Goal: Task Accomplishment & Management: Manage account settings

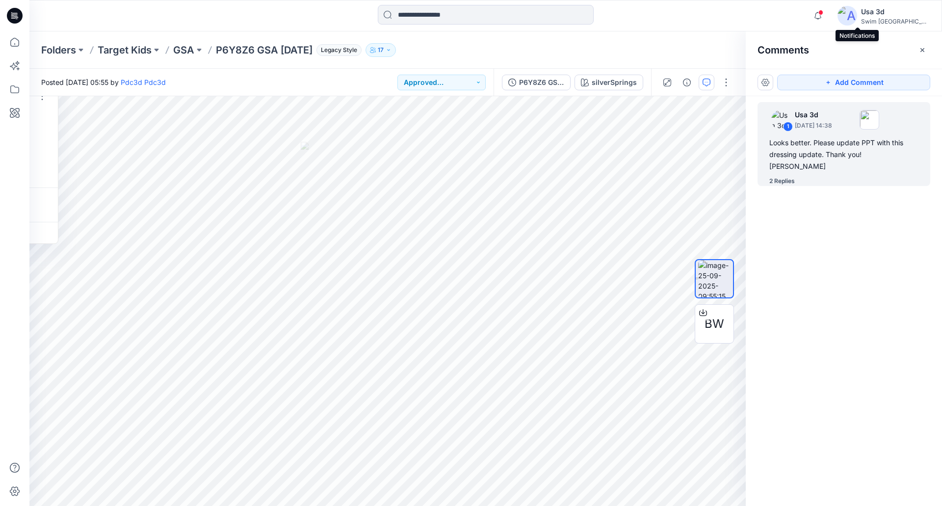
click at [827, 16] on icon "button" at bounding box center [817, 16] width 19 height 20
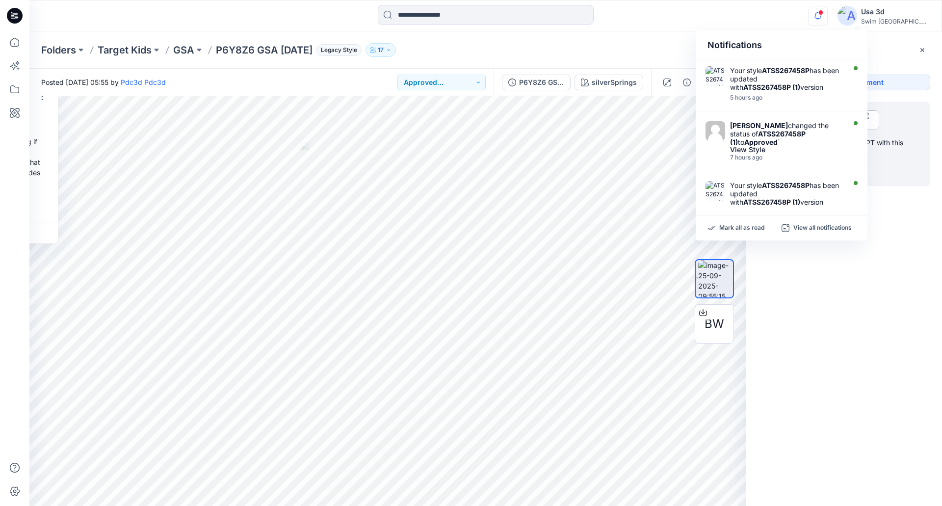
click at [827, 17] on icon "button" at bounding box center [817, 16] width 19 height 20
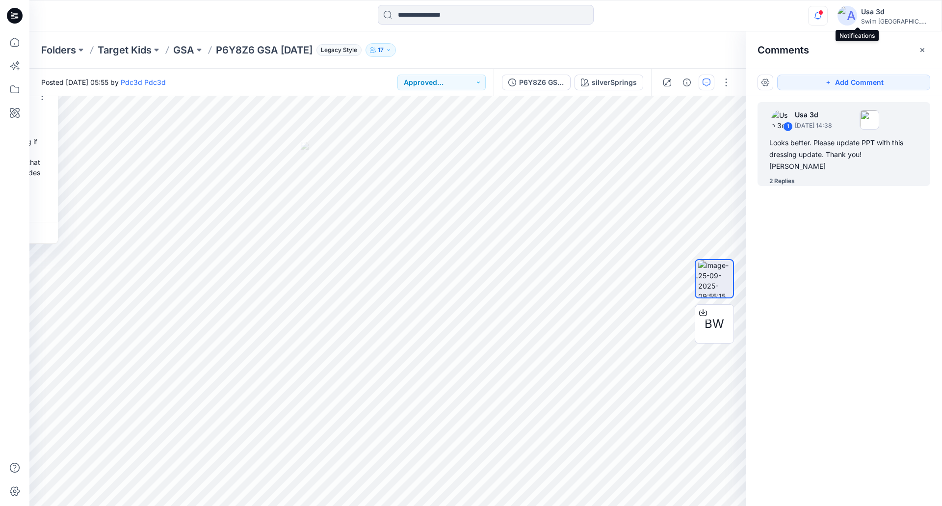
click at [827, 15] on icon "button" at bounding box center [817, 16] width 19 height 20
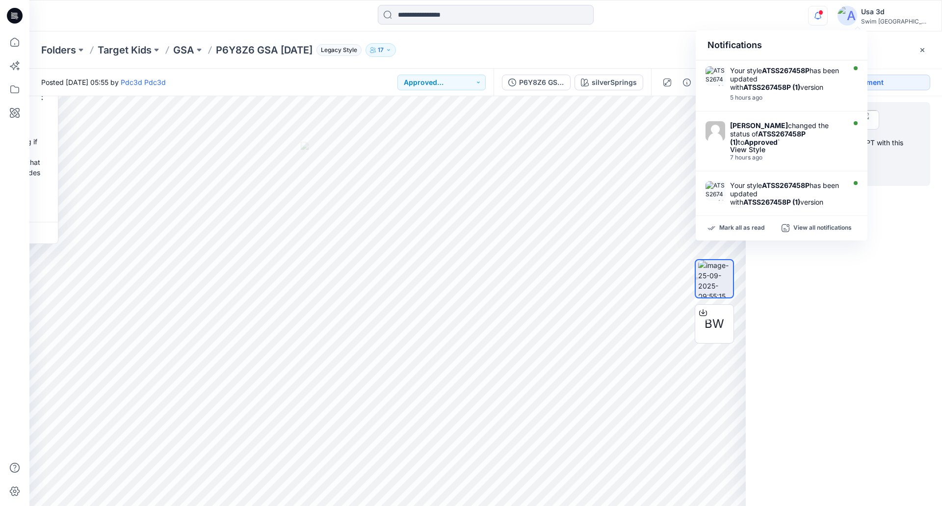
click at [821, 15] on icon "button" at bounding box center [817, 15] width 7 height 6
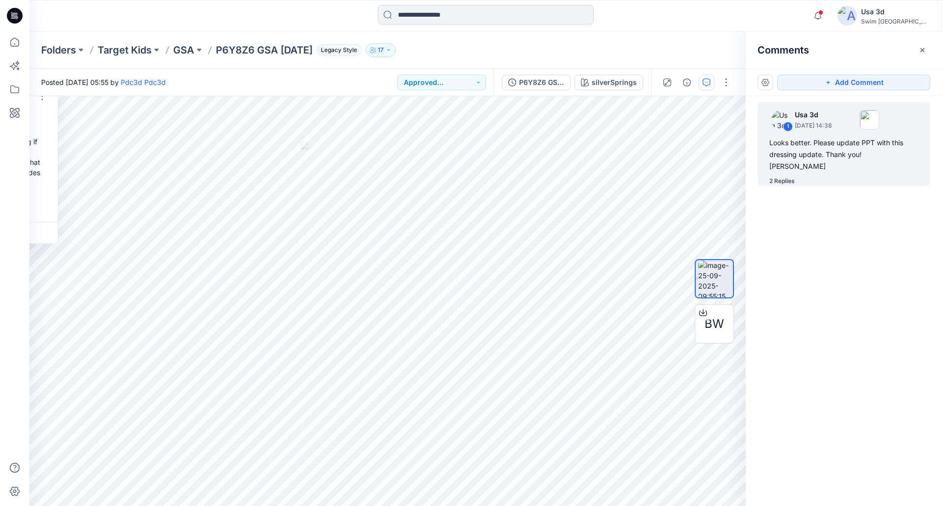
click at [427, 20] on input at bounding box center [486, 15] width 216 height 20
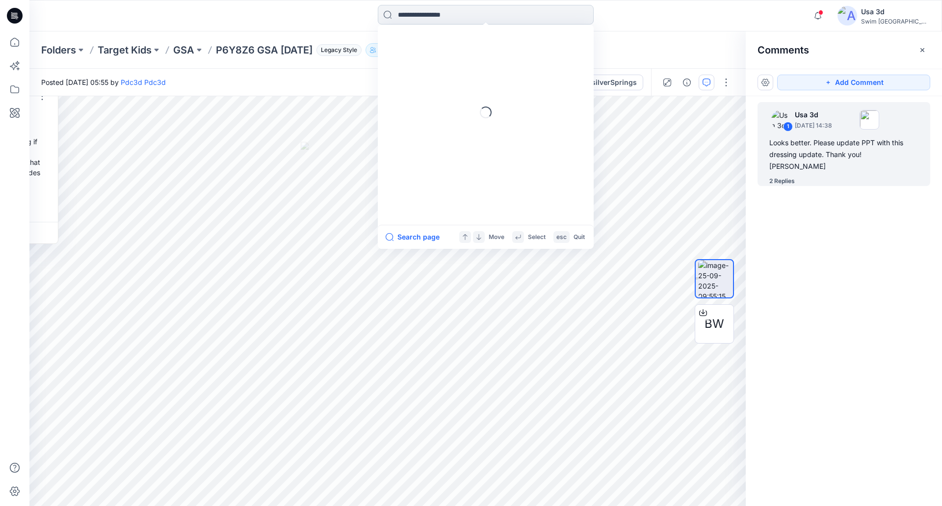
paste input "**********"
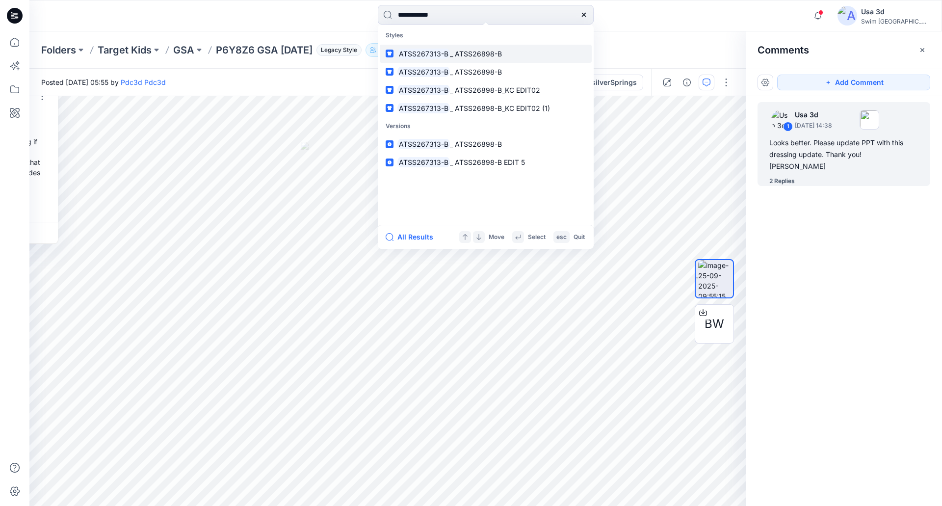
type input "**********"
click at [438, 49] on mark "ATSS267313-B" at bounding box center [423, 53] width 52 height 11
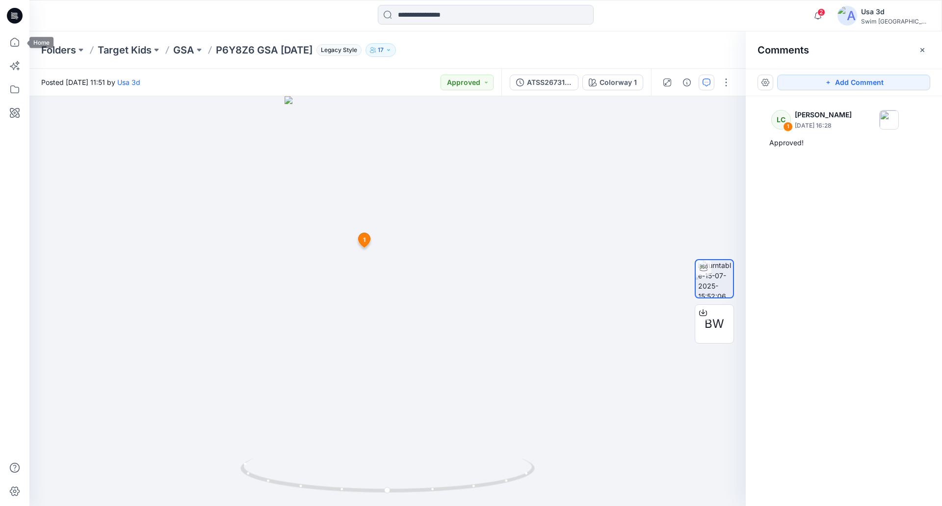
click at [20, 26] on icon at bounding box center [15, 15] width 16 height 31
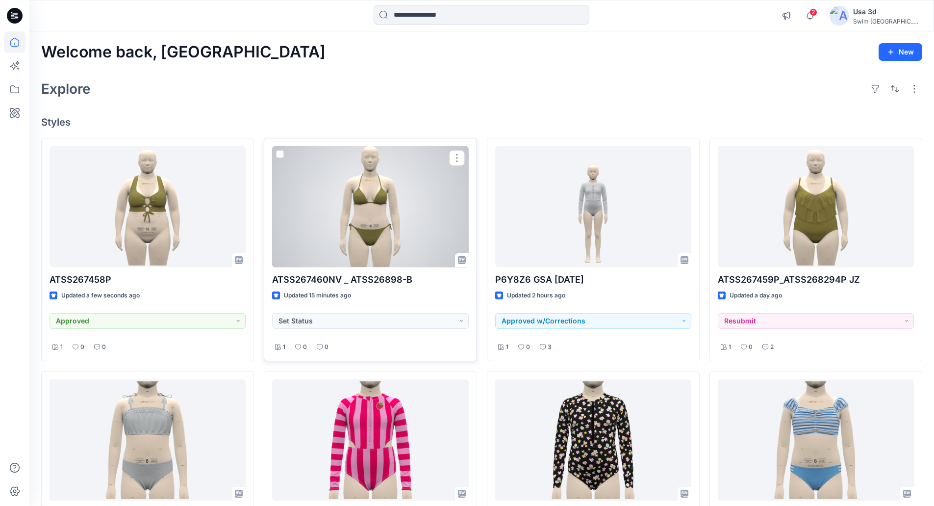
click at [433, 223] on div at bounding box center [370, 206] width 196 height 121
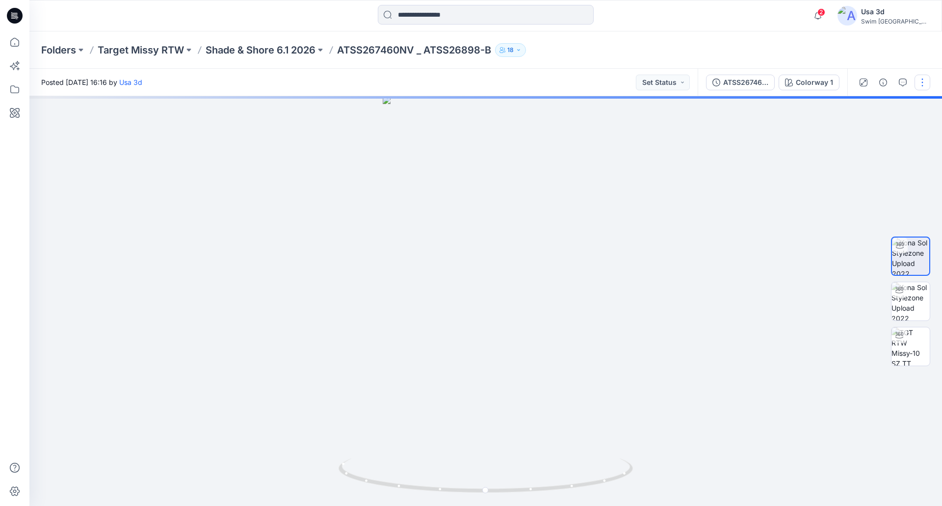
click at [926, 85] on button "button" at bounding box center [922, 83] width 16 height 16
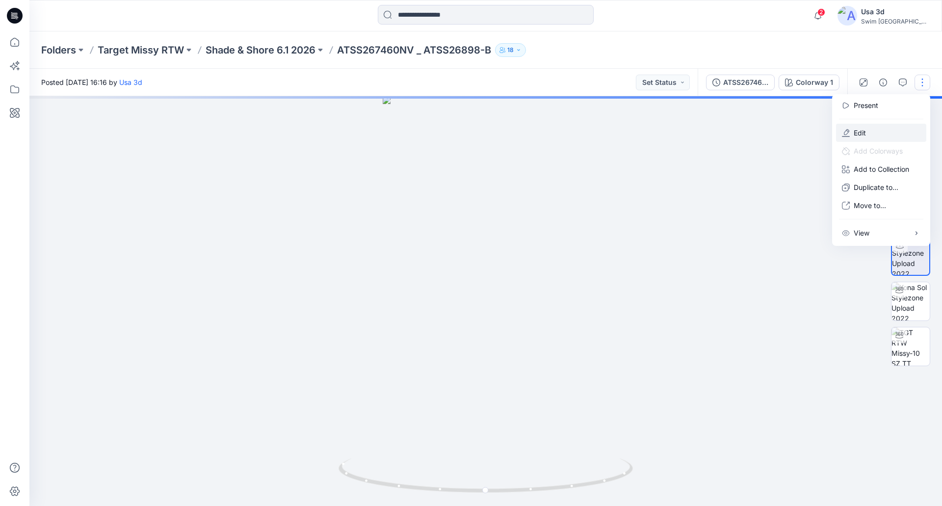
click at [865, 138] on button "Edit" at bounding box center [881, 133] width 90 height 18
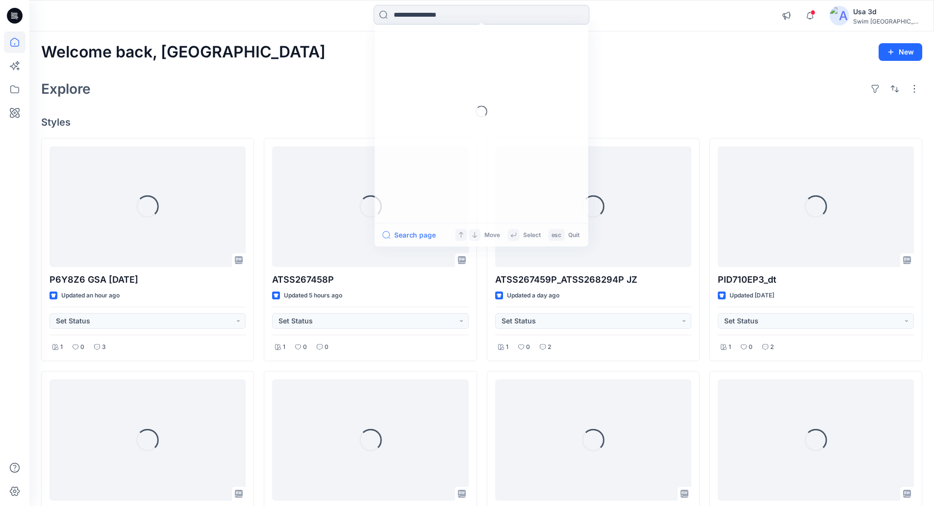
click at [521, 17] on input at bounding box center [482, 15] width 216 height 20
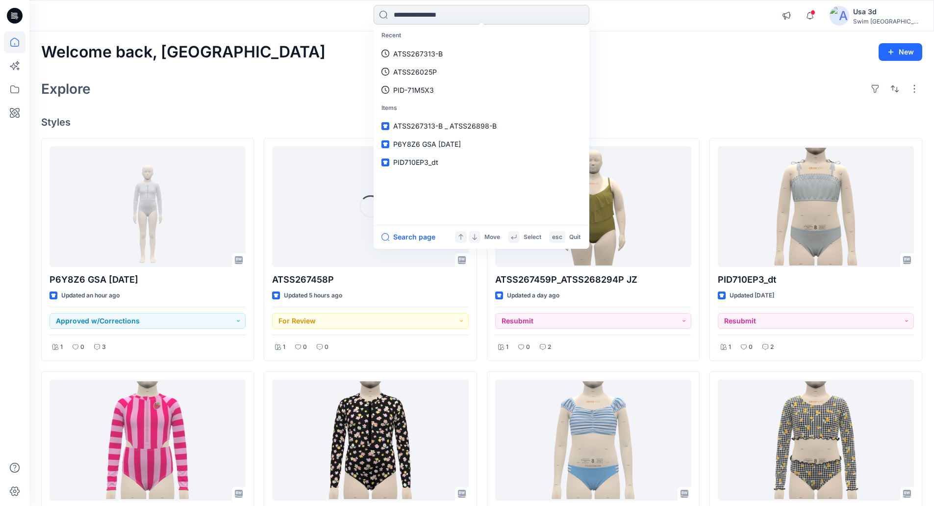
paste input "**********"
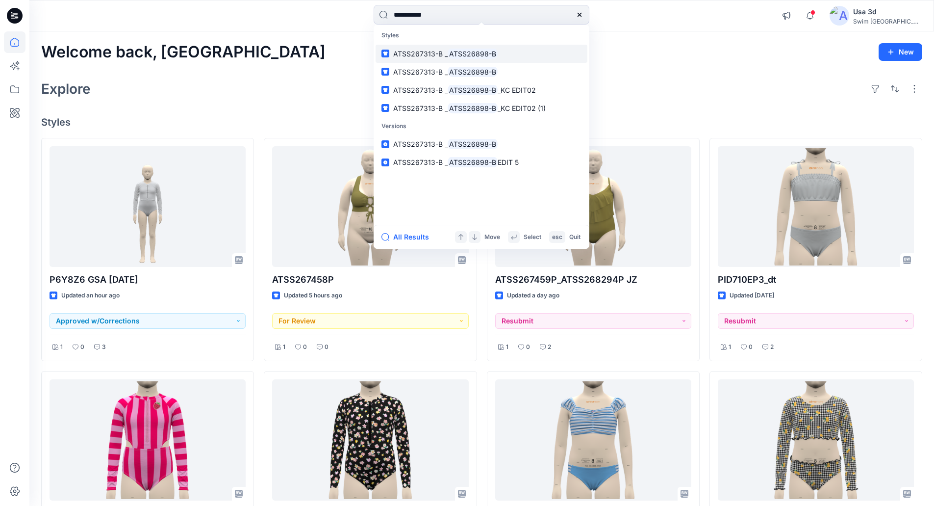
type input "**********"
click at [469, 59] on link "ATSS267313-B _ ATSS26898-B" at bounding box center [482, 54] width 212 height 18
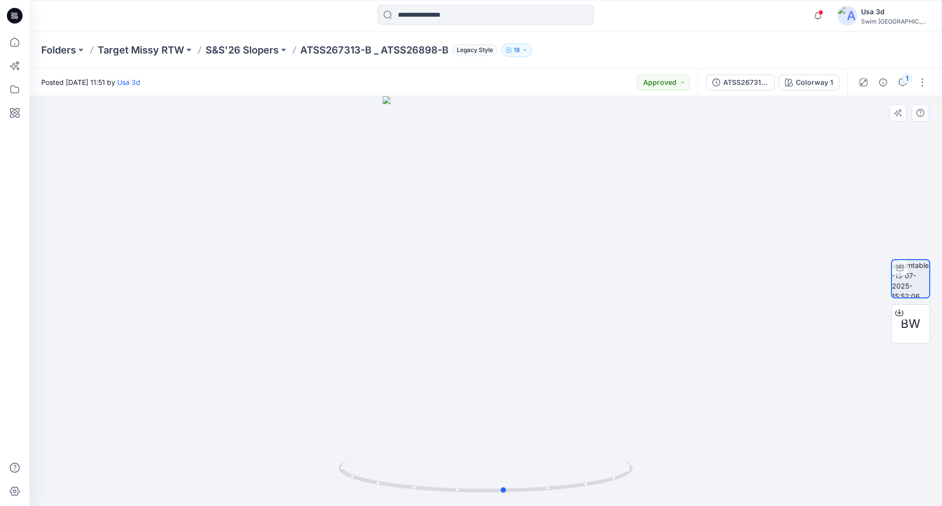
drag, startPoint x: 522, startPoint y: 311, endPoint x: 547, endPoint y: 294, distance: 31.0
click at [545, 298] on div at bounding box center [485, 301] width 912 height 410
click at [903, 89] on button "1" at bounding box center [903, 83] width 16 height 16
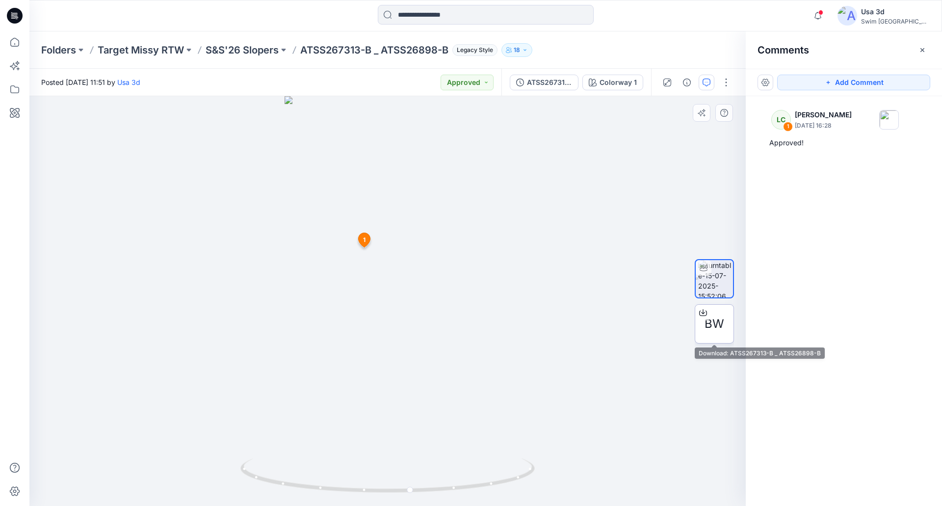
click at [704, 321] on div "BW" at bounding box center [713, 323] width 39 height 39
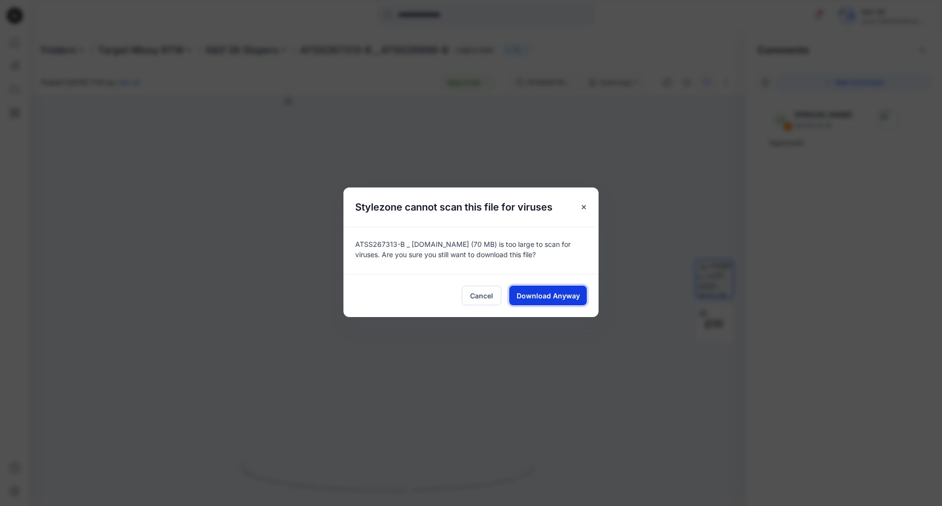
click at [551, 289] on button "Download Anyway" at bounding box center [547, 295] width 77 height 20
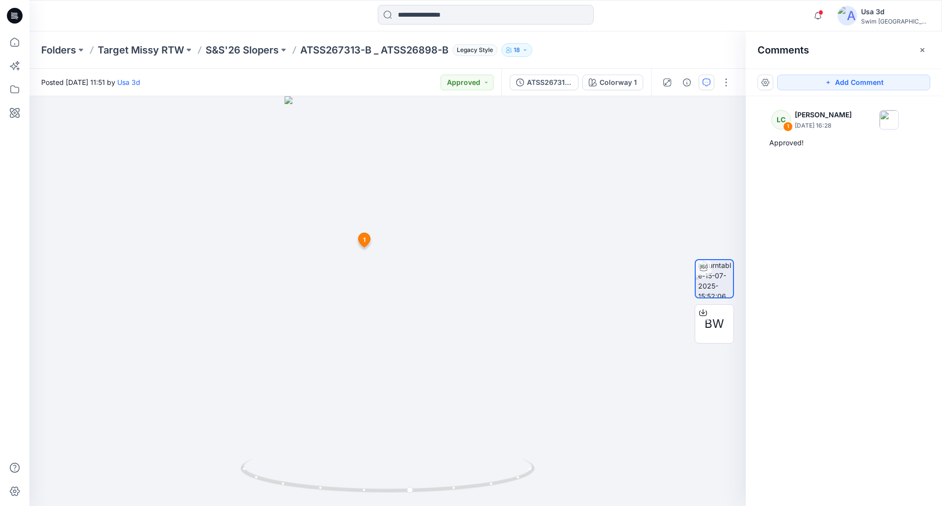
click at [487, 25] on div at bounding box center [486, 16] width 216 height 22
click at [488, 19] on input at bounding box center [486, 15] width 216 height 20
paste input "**********"
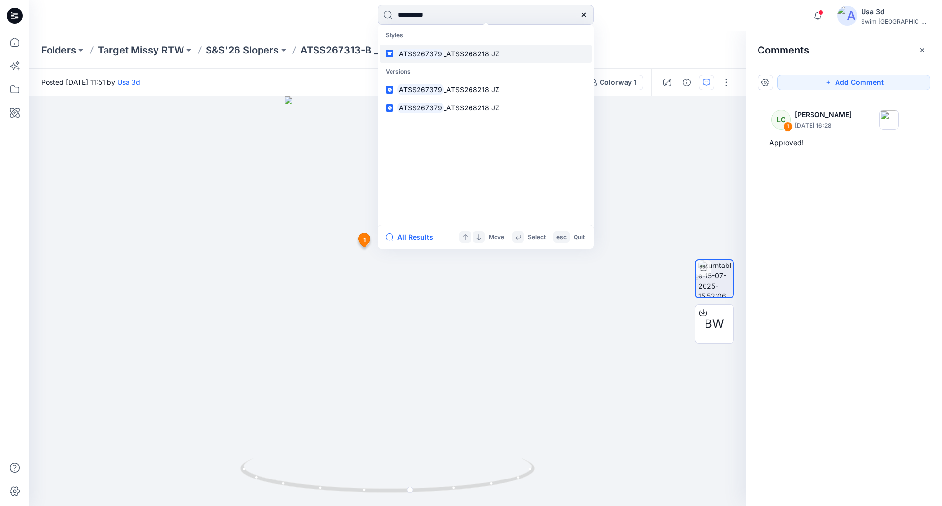
type input "**********"
click at [440, 54] on mark "ATSS267379" at bounding box center [420, 53] width 46 height 11
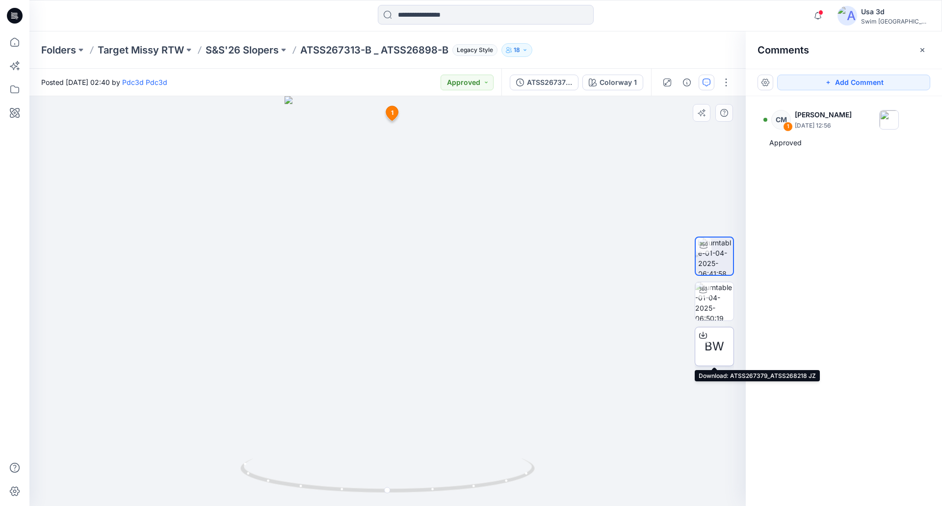
click at [714, 357] on div "BW" at bounding box center [713, 346] width 39 height 39
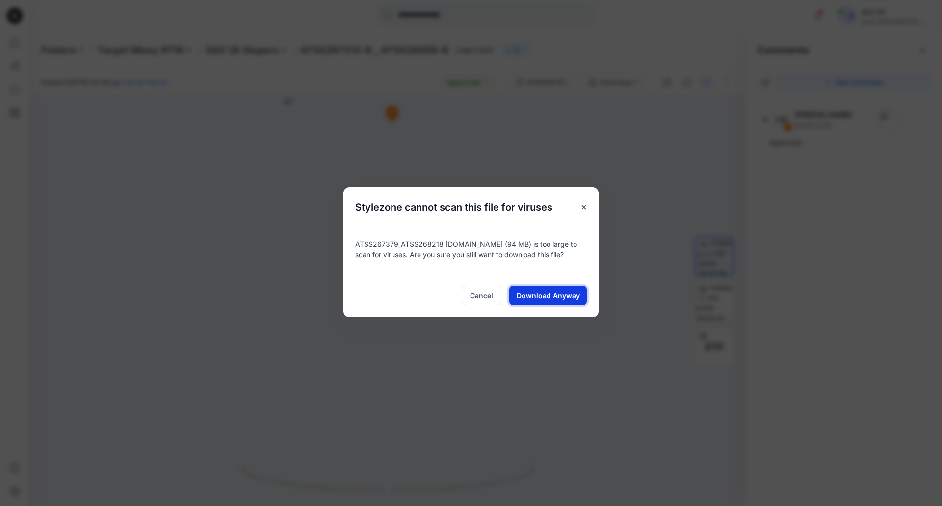
click at [536, 296] on span "Download Anyway" at bounding box center [547, 295] width 63 height 10
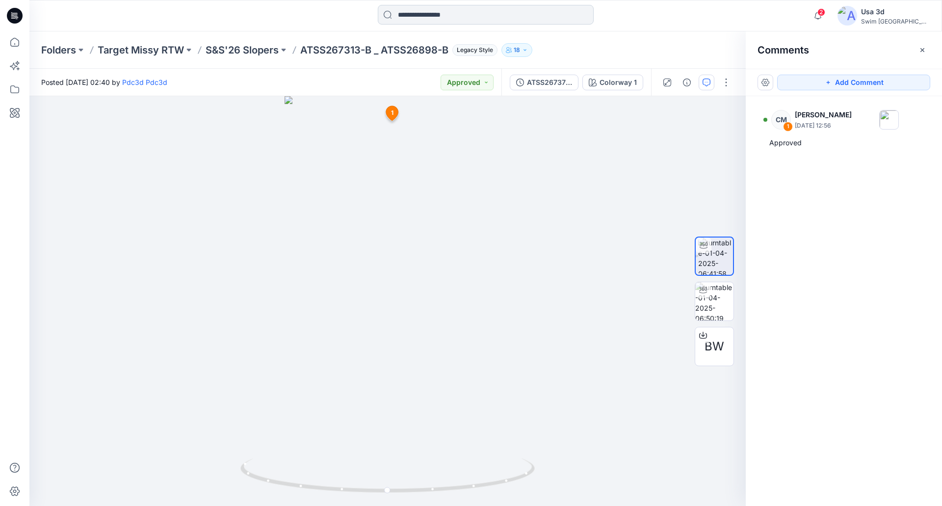
click at [437, 19] on input at bounding box center [486, 15] width 216 height 20
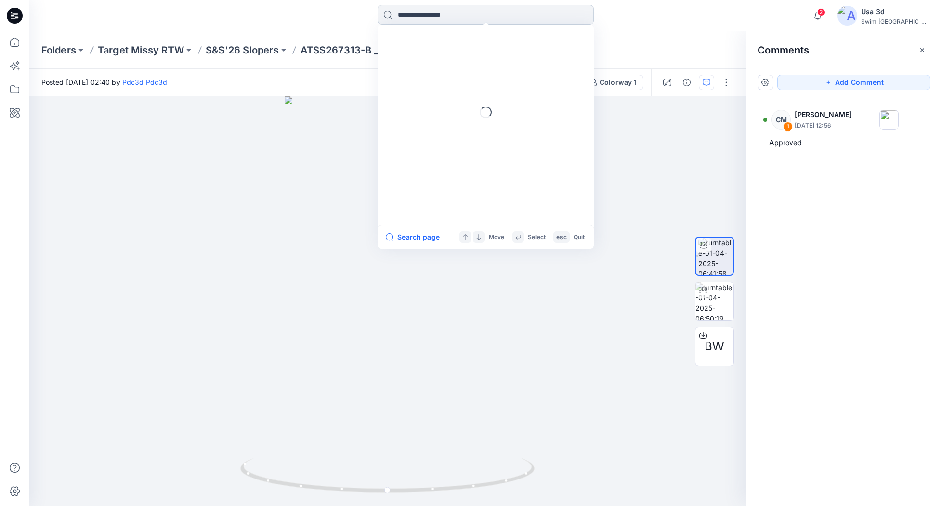
paste input "**********"
type input "**********"
click at [455, 54] on mark "ATSS26863 V3" at bounding box center [477, 53] width 54 height 11
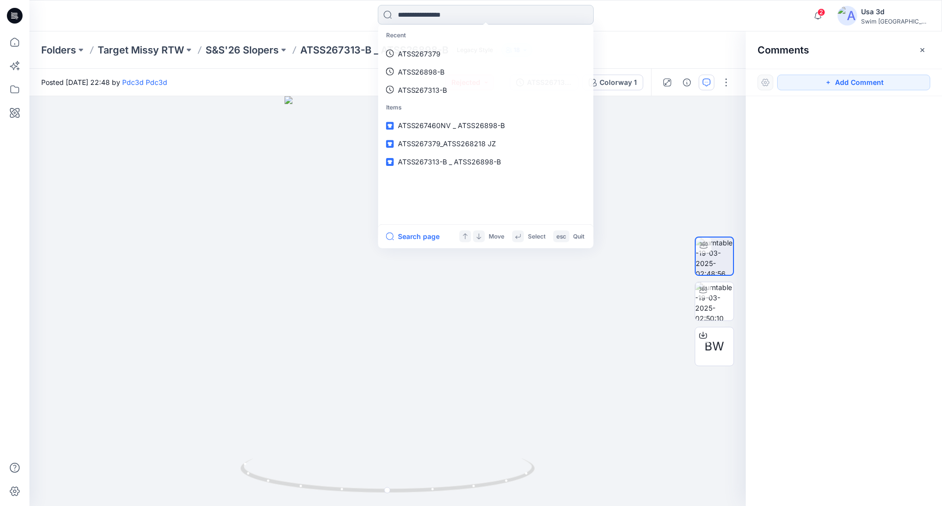
click at [441, 11] on input at bounding box center [486, 15] width 216 height 20
paste input "**********"
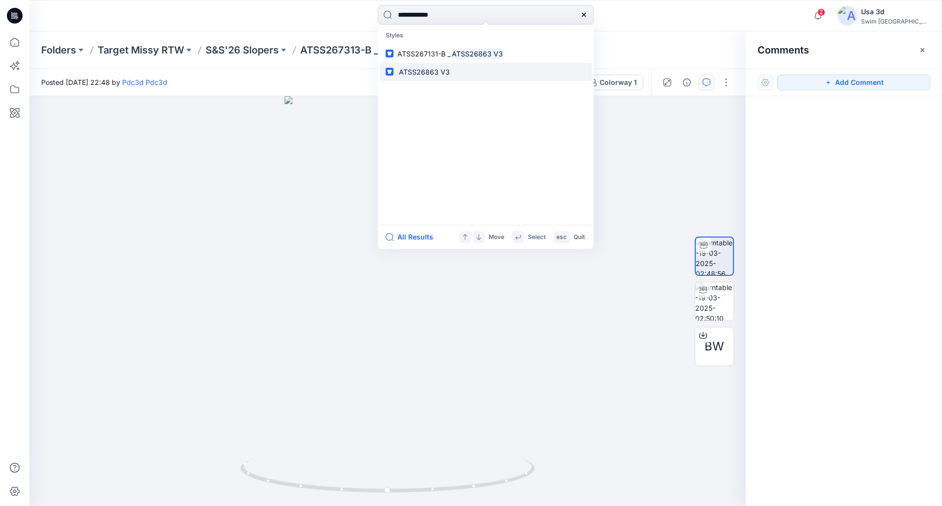
type input "**********"
click at [423, 67] on mark "ATSS26863 V3" at bounding box center [424, 71] width 54 height 11
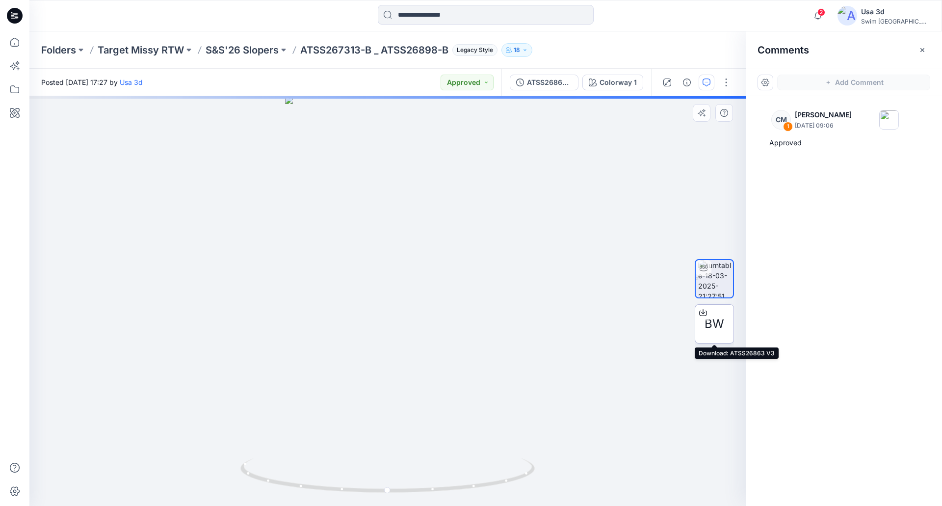
click at [714, 324] on span "BW" at bounding box center [714, 324] width 20 height 18
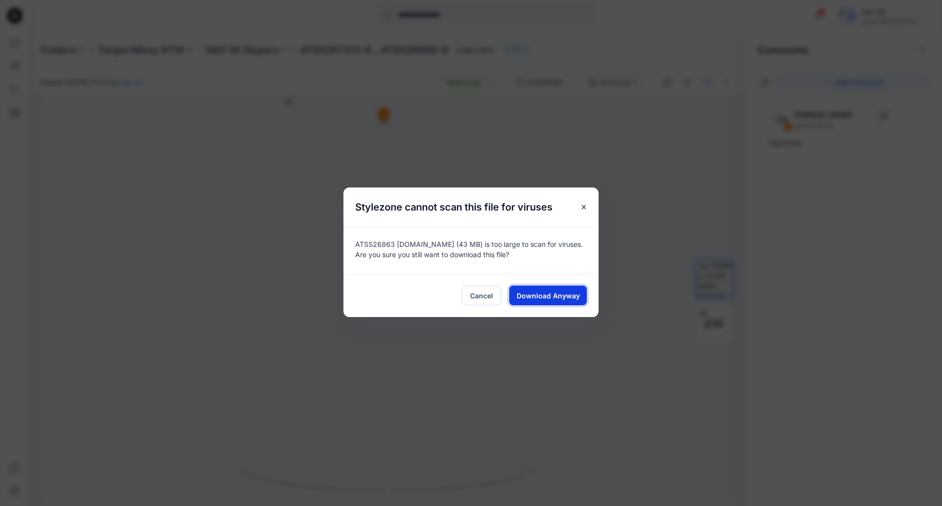
click at [535, 298] on span "Download Anyway" at bounding box center [547, 295] width 63 height 10
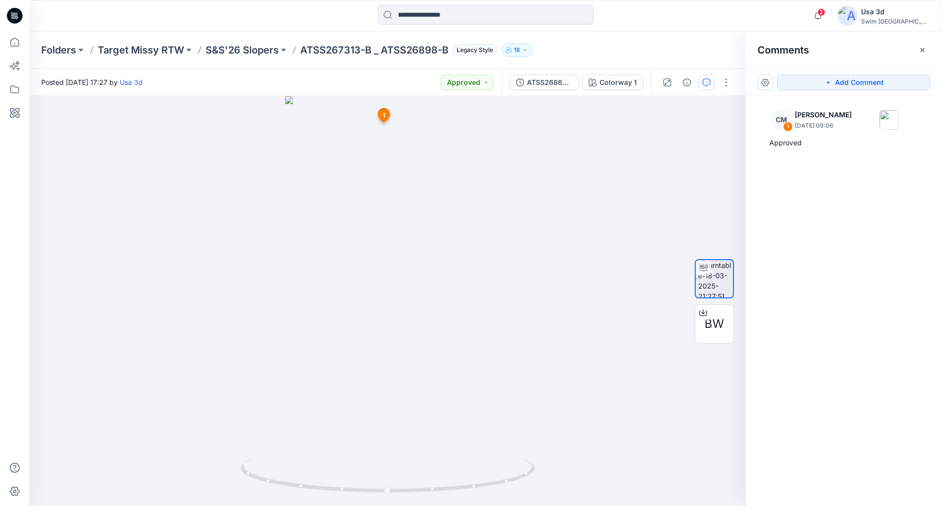
click at [9, 10] on icon at bounding box center [15, 15] width 16 height 31
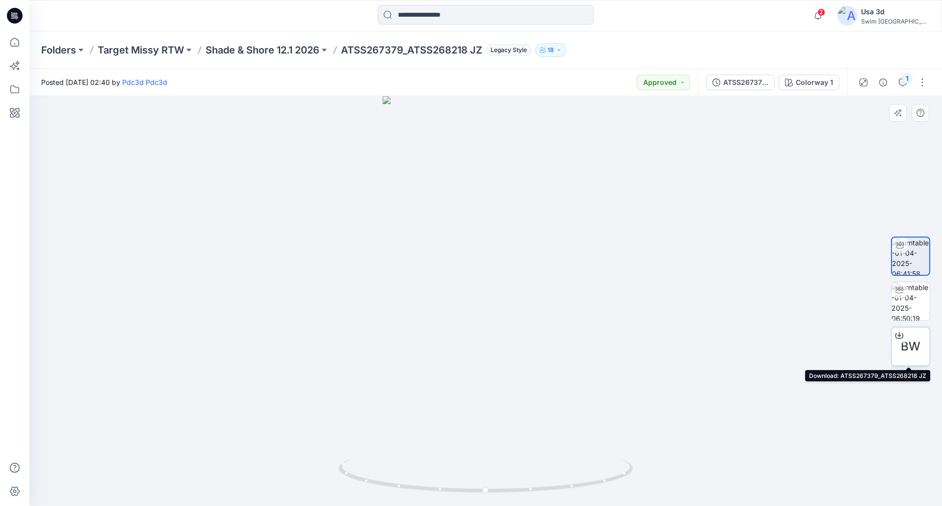
click at [919, 349] on span "BW" at bounding box center [910, 346] width 20 height 18
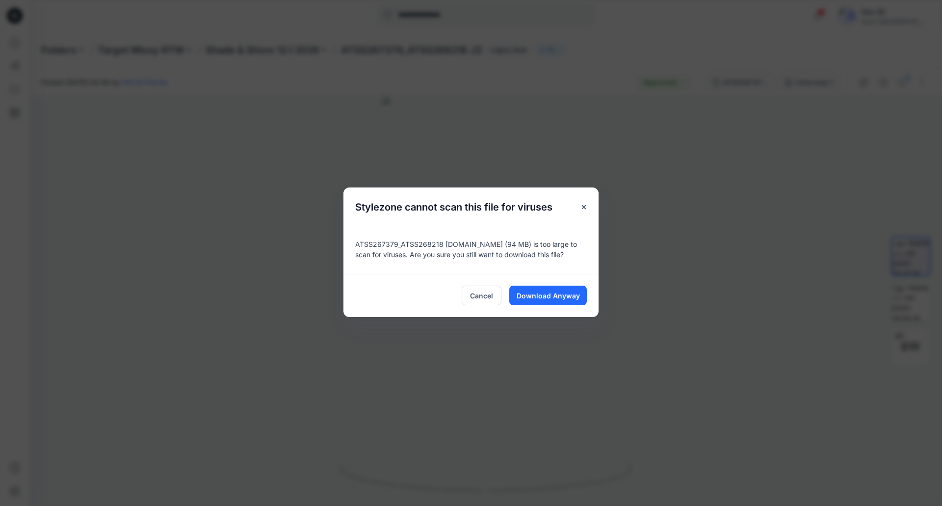
click at [543, 285] on div "Cancel Download Anyway" at bounding box center [470, 295] width 255 height 43
click at [543, 292] on span "Download Anyway" at bounding box center [547, 295] width 63 height 10
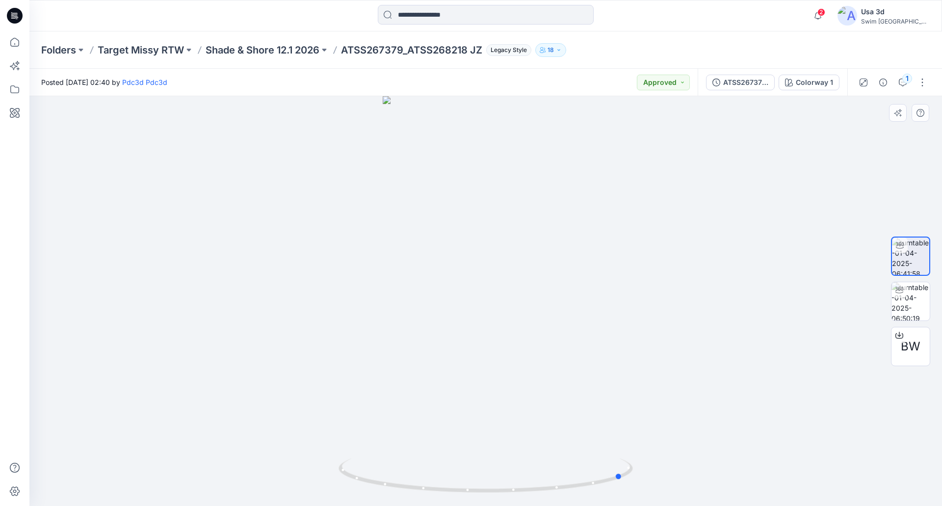
drag, startPoint x: 513, startPoint y: 264, endPoint x: 461, endPoint y: 226, distance: 64.7
click at [357, 284] on div at bounding box center [485, 301] width 912 height 410
drag, startPoint x: 455, startPoint y: 249, endPoint x: 585, endPoint y: 247, distance: 130.0
click at [585, 247] on img at bounding box center [486, 301] width 206 height 410
drag, startPoint x: 436, startPoint y: 274, endPoint x: 583, endPoint y: 268, distance: 147.2
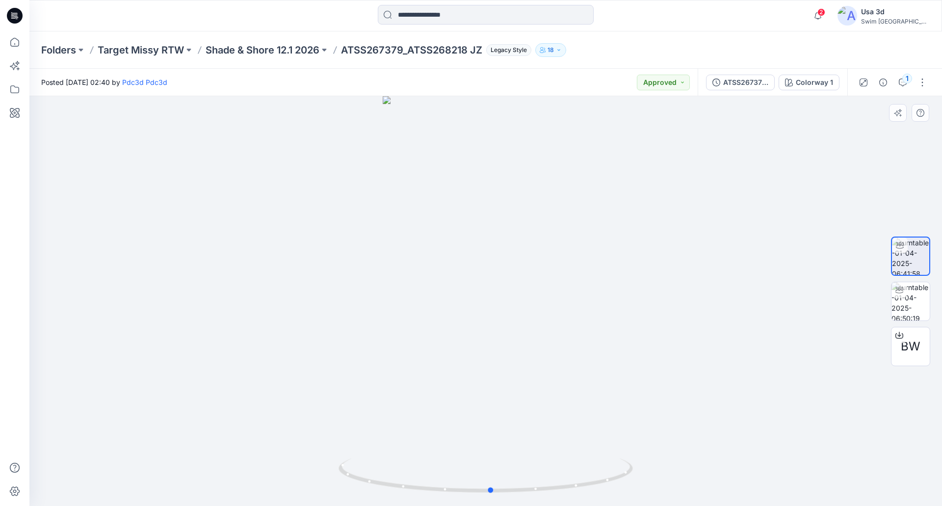
click at [583, 268] on div at bounding box center [485, 301] width 912 height 410
click at [827, 16] on icon "button" at bounding box center [817, 16] width 19 height 20
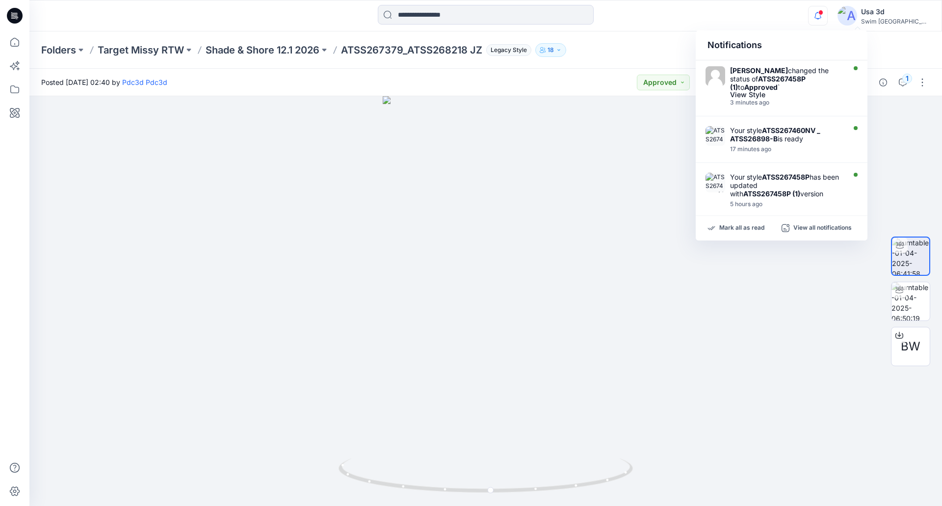
click at [821, 15] on icon "button" at bounding box center [817, 15] width 7 height 6
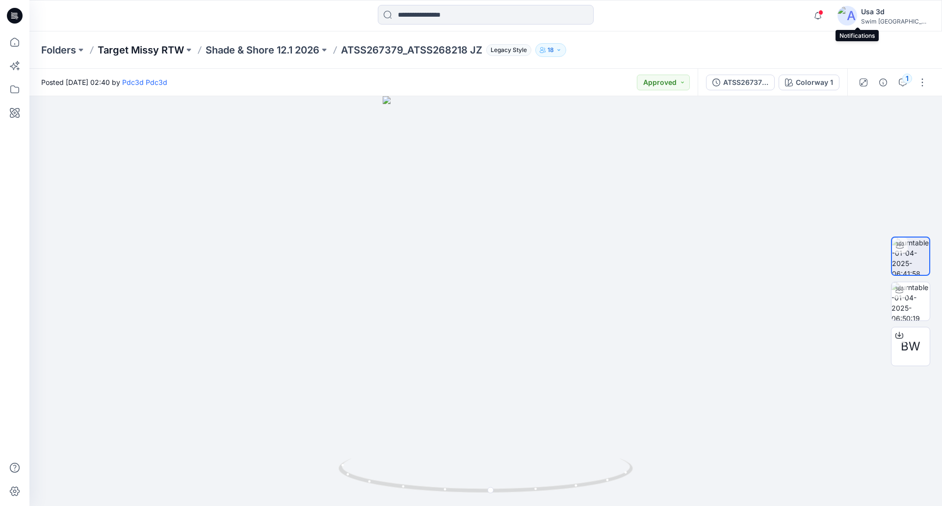
click at [160, 52] on p "Target Missy RTW" at bounding box center [141, 50] width 86 height 14
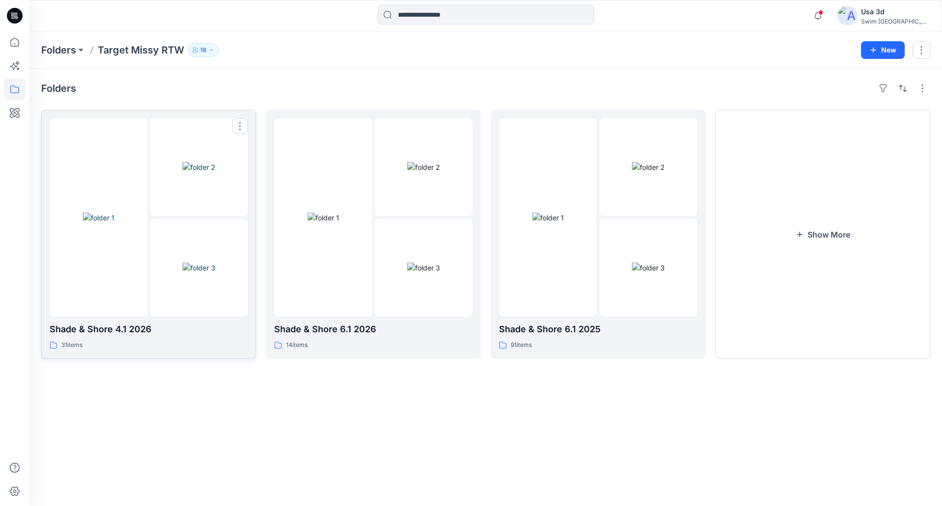
click at [215, 262] on img at bounding box center [198, 267] width 33 height 10
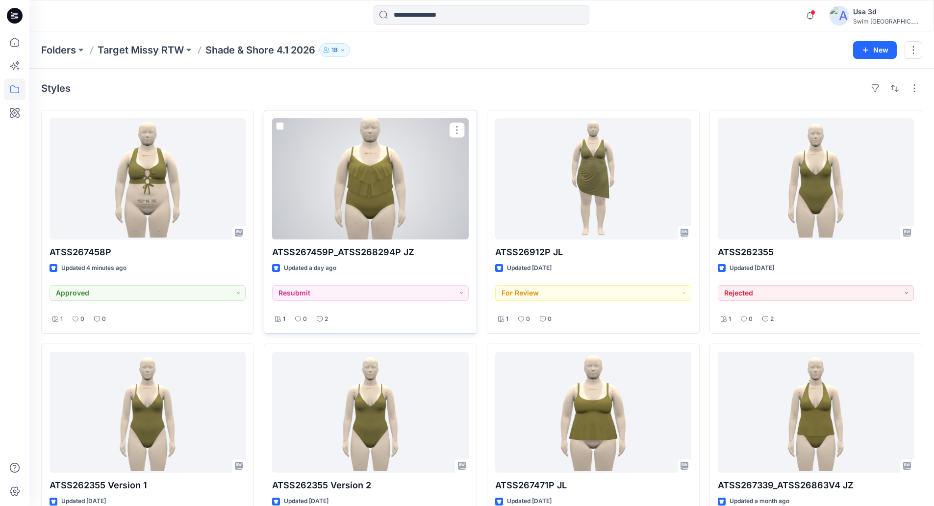
click at [300, 207] on div at bounding box center [370, 178] width 196 height 121
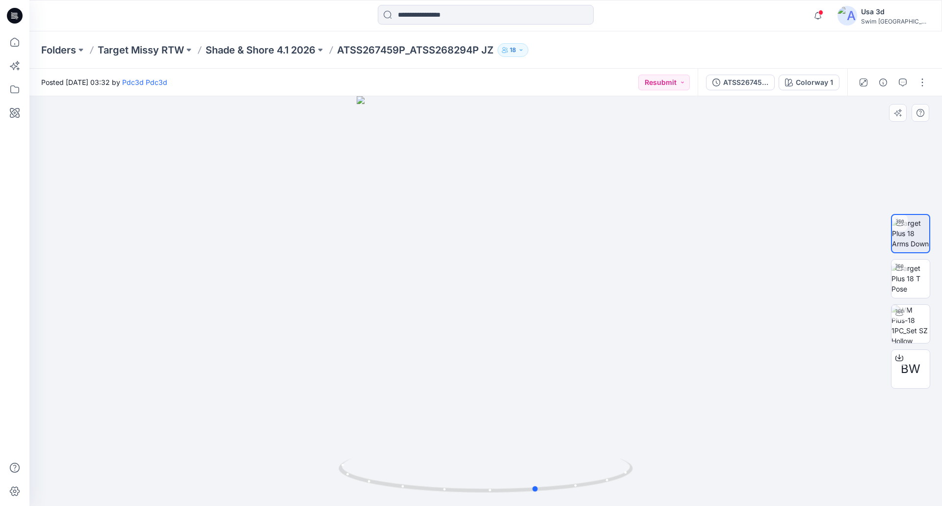
drag, startPoint x: 508, startPoint y: 260, endPoint x: 634, endPoint y: 203, distance: 138.7
click at [563, 256] on div at bounding box center [485, 301] width 912 height 410
click at [898, 86] on button "button" at bounding box center [903, 83] width 16 height 16
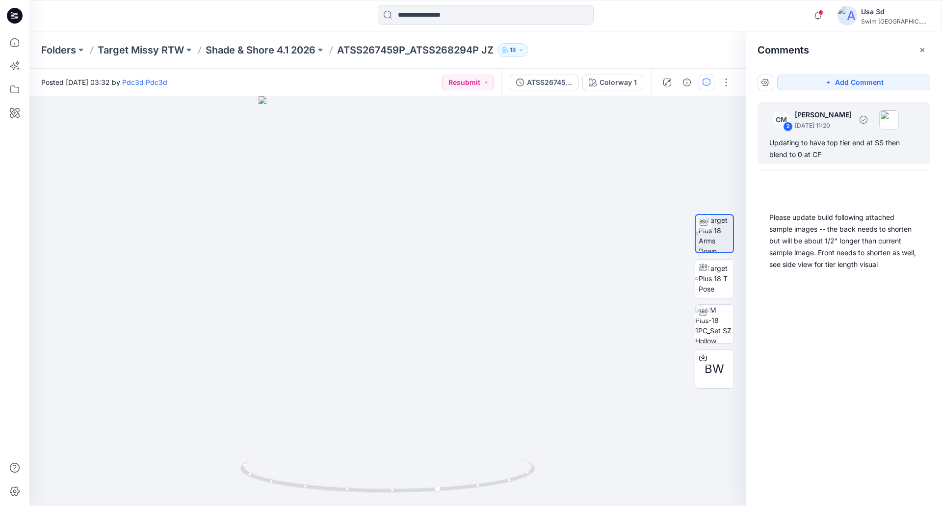
click at [787, 155] on div "Updating to have top tier end at SS then blend to 0 at CF" at bounding box center [843, 149] width 149 height 24
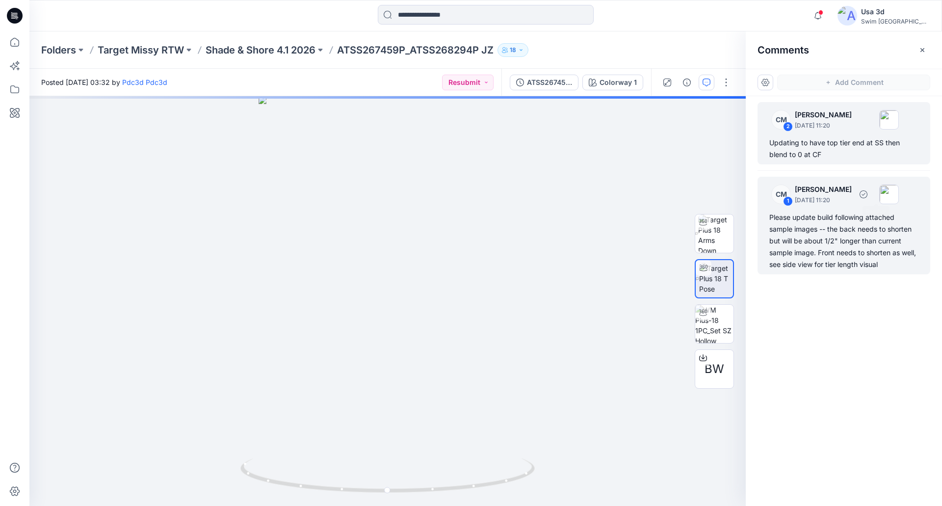
click at [834, 238] on div "Please update build following attached sample images -- the back needs to short…" at bounding box center [843, 240] width 149 height 59
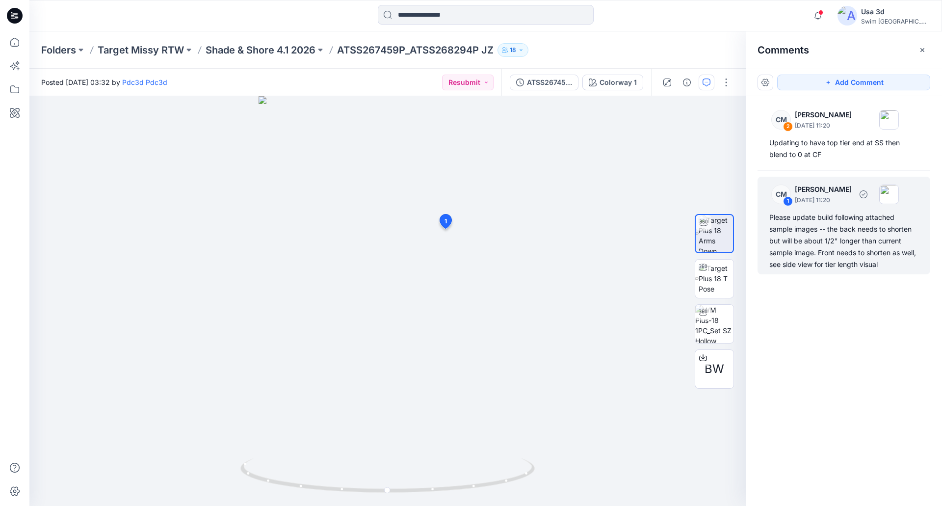
click at [825, 243] on div "Please update build following attached sample images -- the back needs to short…" at bounding box center [843, 240] width 149 height 59
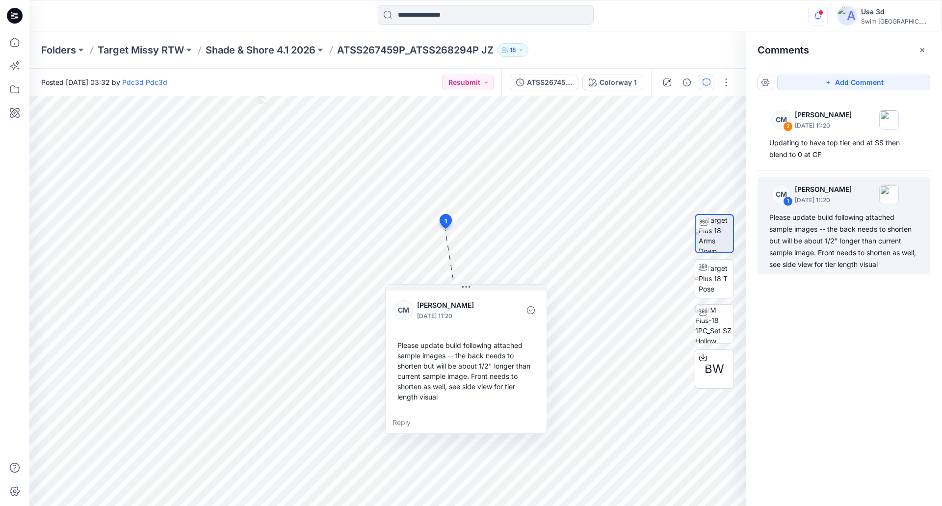
click at [827, 21] on icon "button" at bounding box center [817, 16] width 19 height 20
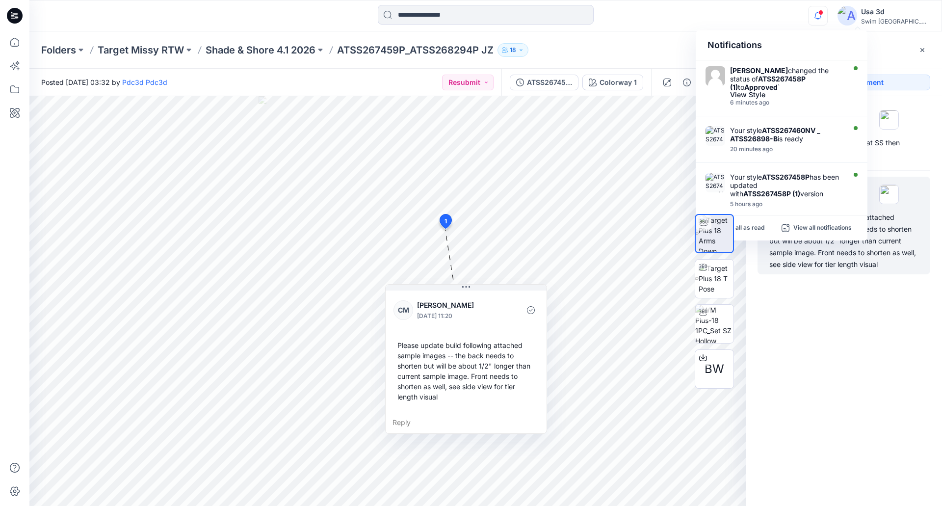
click at [827, 16] on icon "button" at bounding box center [817, 16] width 19 height 20
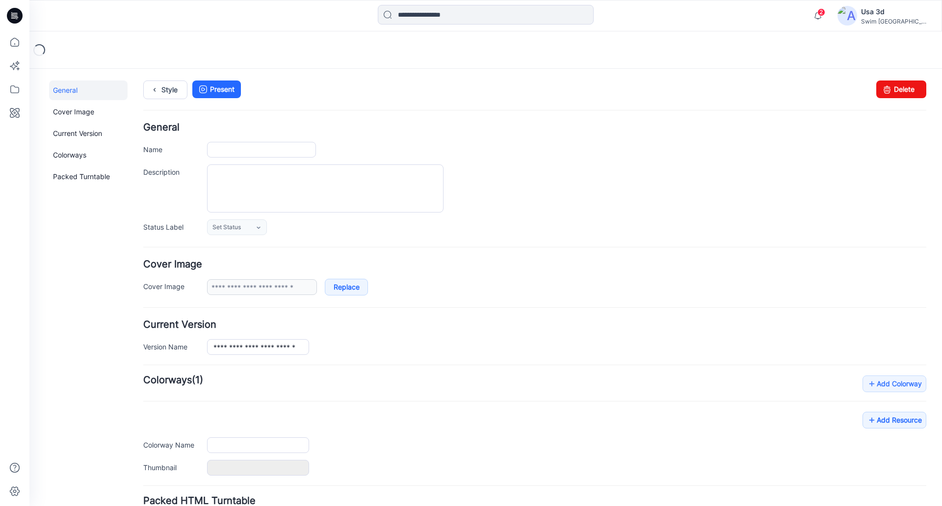
type input "**********"
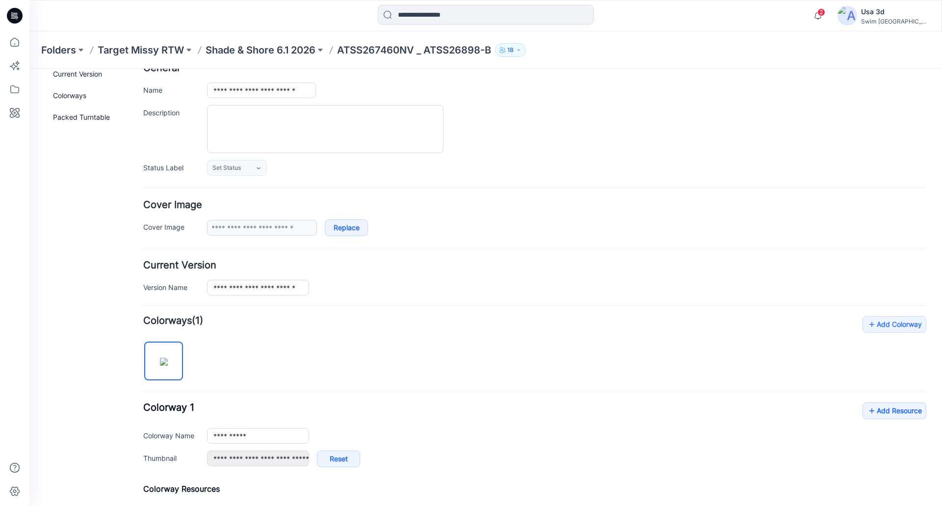
scroll to position [196, 0]
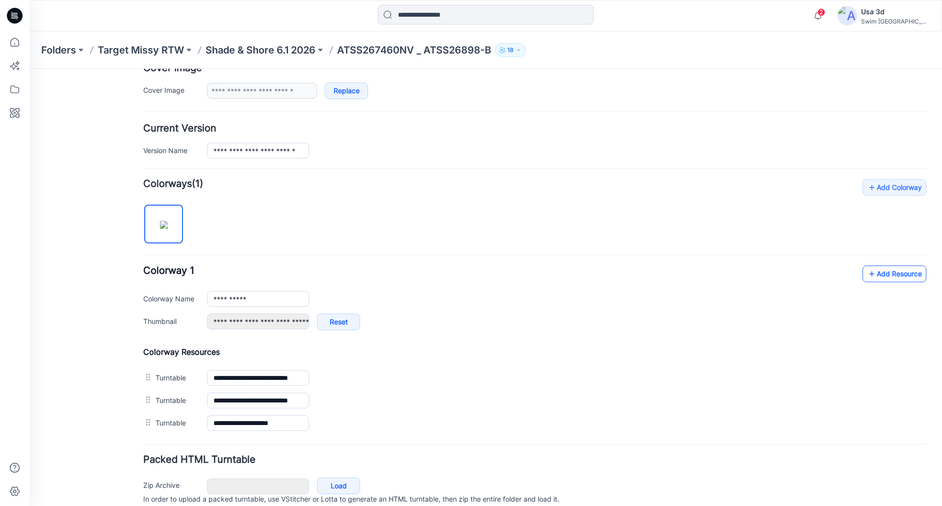
click at [897, 276] on link "Add Resource" at bounding box center [894, 273] width 64 height 17
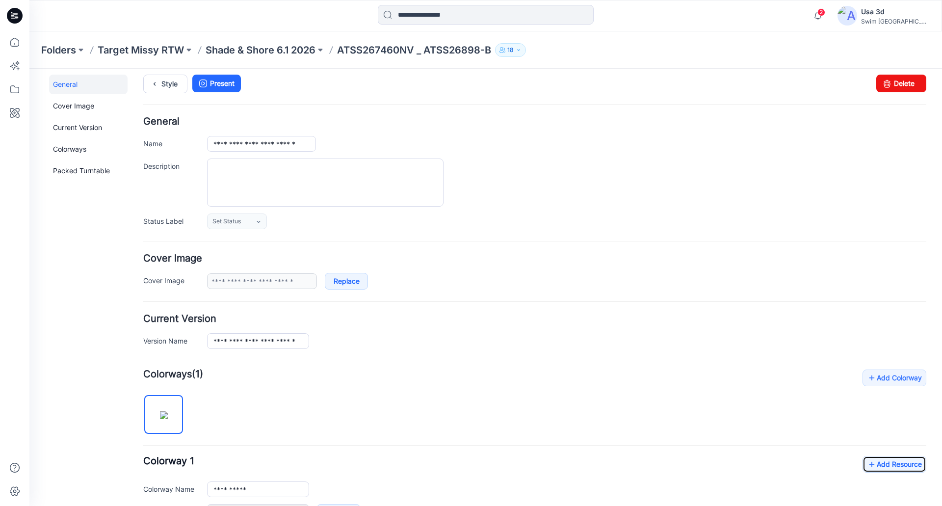
scroll to position [0, 0]
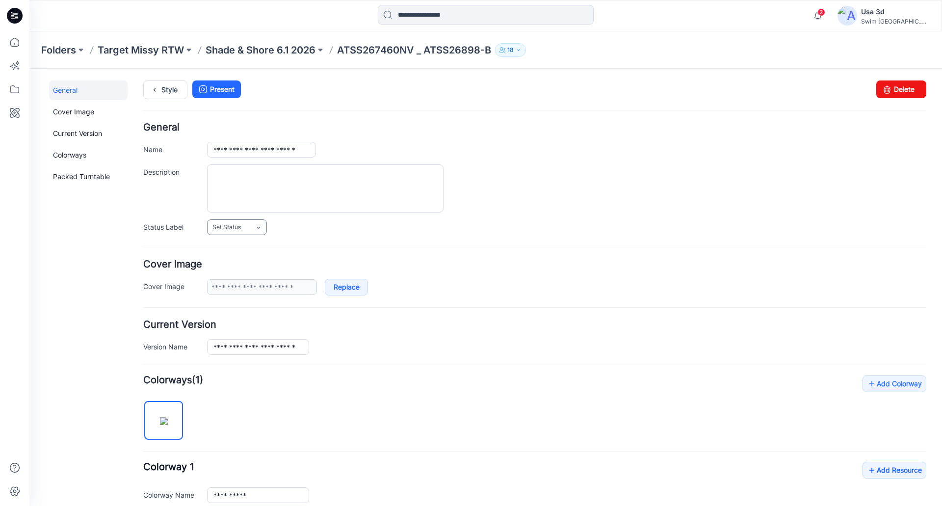
click at [228, 224] on span "Set Status" at bounding box center [226, 227] width 28 height 10
click at [237, 268] on link "For Review" at bounding box center [248, 269] width 78 height 21
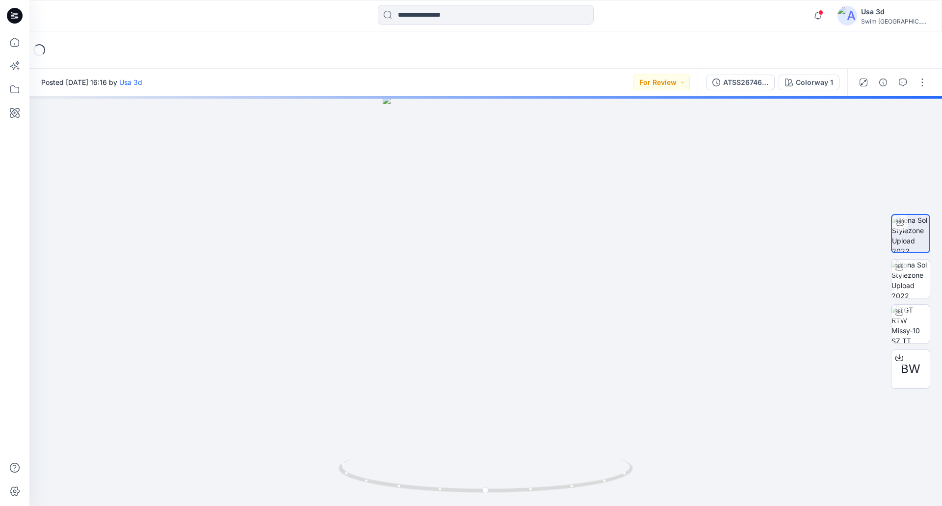
click at [19, 22] on icon at bounding box center [15, 16] width 16 height 16
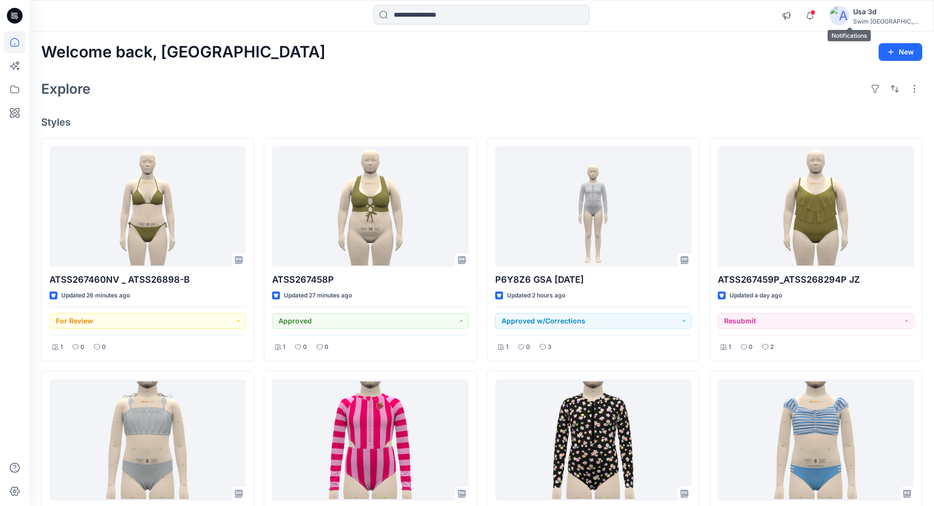
click at [816, 13] on span at bounding box center [813, 12] width 5 height 5
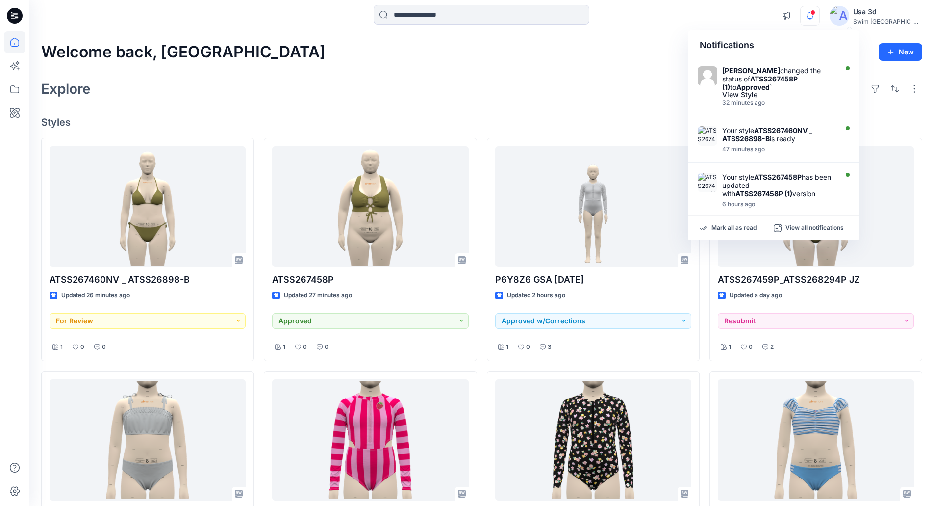
click at [816, 13] on span at bounding box center [813, 12] width 5 height 5
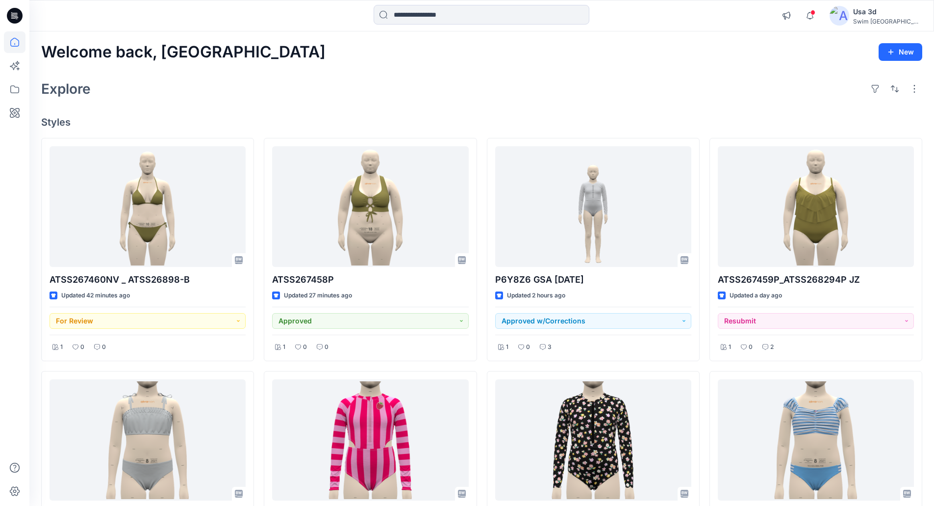
click at [133, 105] on div "Welcome back, Usa New Explore Styles ATSS267460NV _ ATSS26898-B Updated 42 minu…" at bounding box center [481, 453] width 905 height 844
click at [820, 13] on icon "button" at bounding box center [810, 16] width 19 height 20
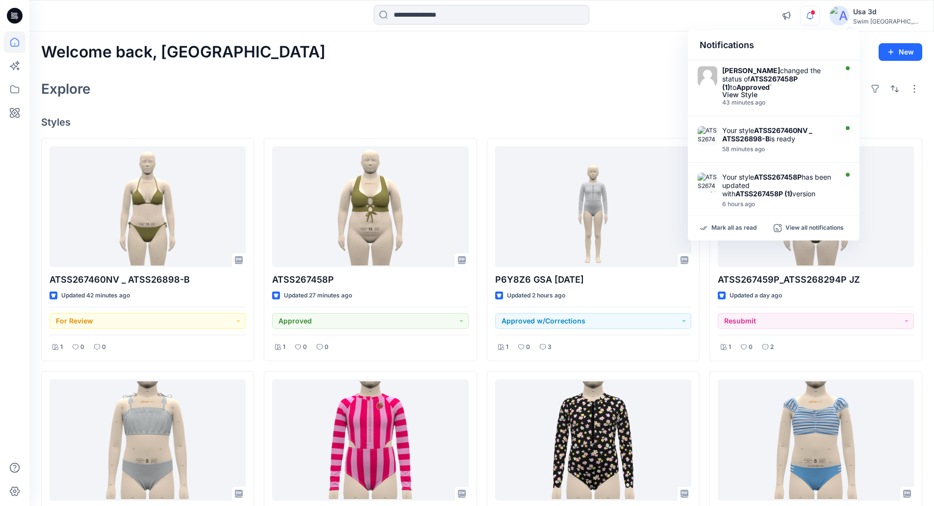
click at [816, 13] on span at bounding box center [813, 12] width 5 height 5
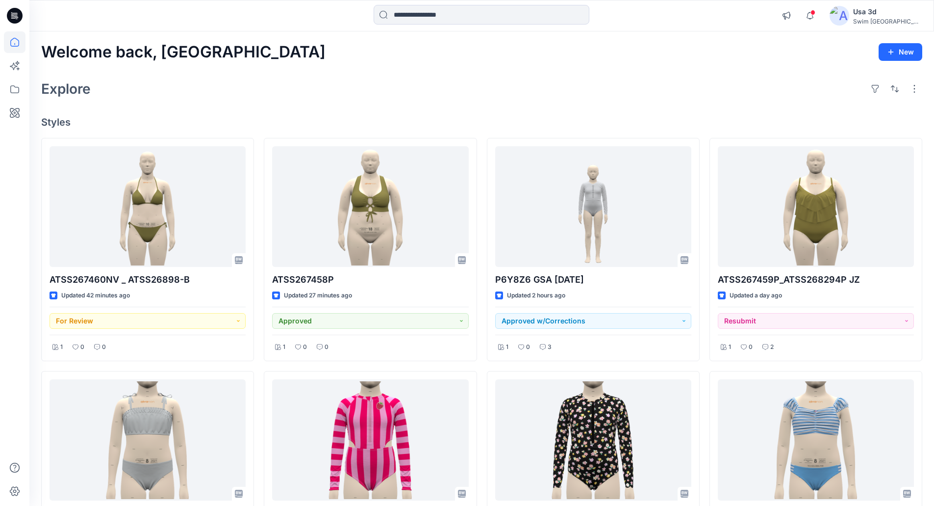
click at [189, 98] on div "Explore" at bounding box center [481, 89] width 881 height 24
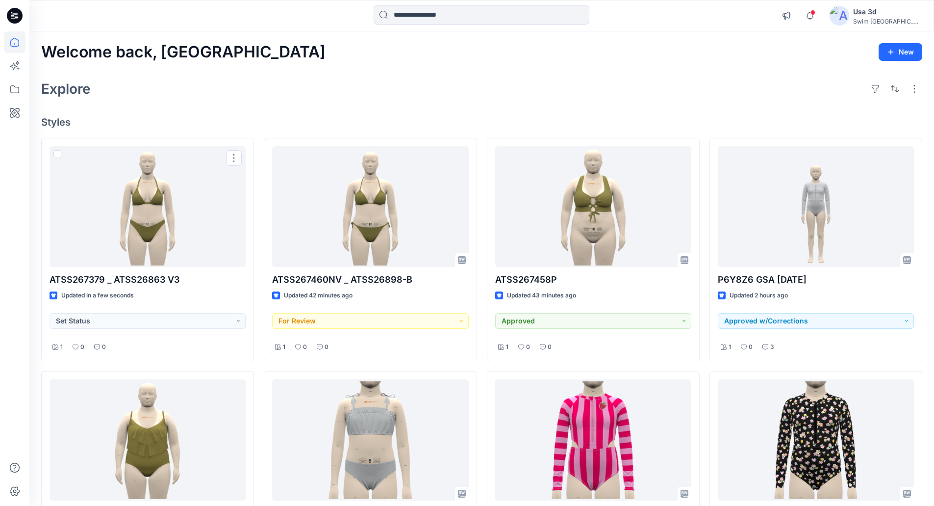
click at [136, 118] on h4 "Styles" at bounding box center [481, 122] width 881 height 12
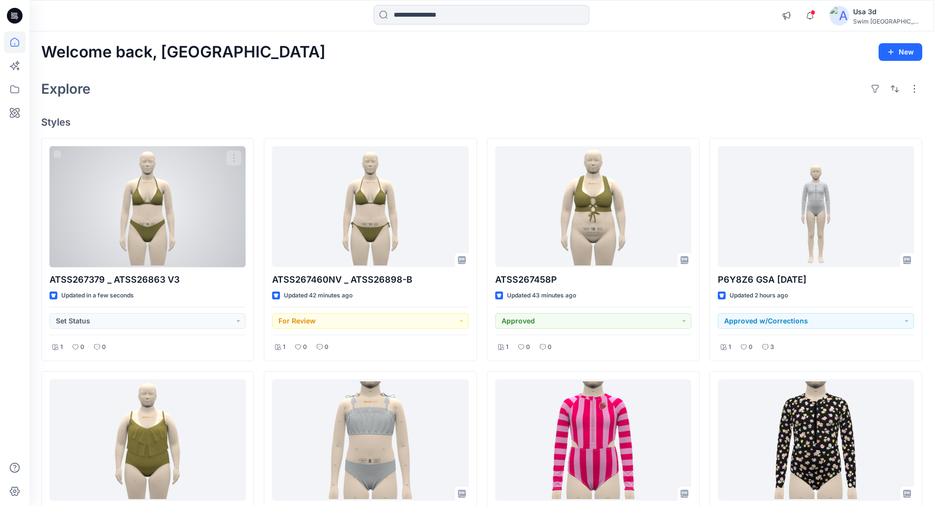
click at [149, 189] on div at bounding box center [148, 206] width 196 height 121
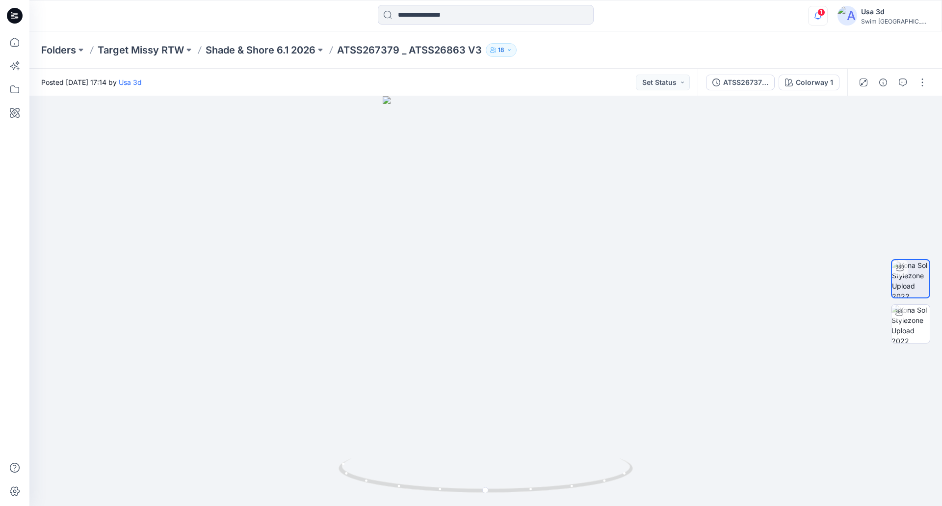
click at [821, 18] on icon "button" at bounding box center [817, 15] width 7 height 6
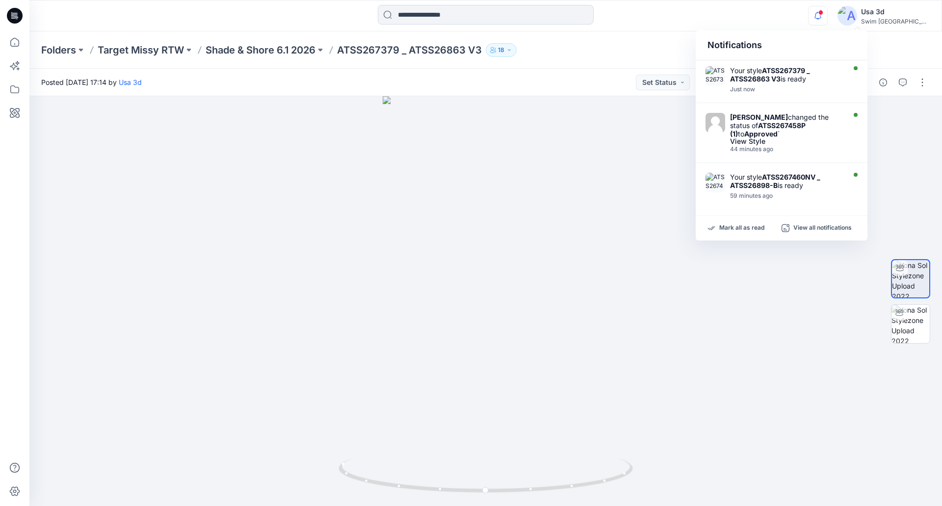
click at [827, 18] on icon "button" at bounding box center [817, 16] width 19 height 20
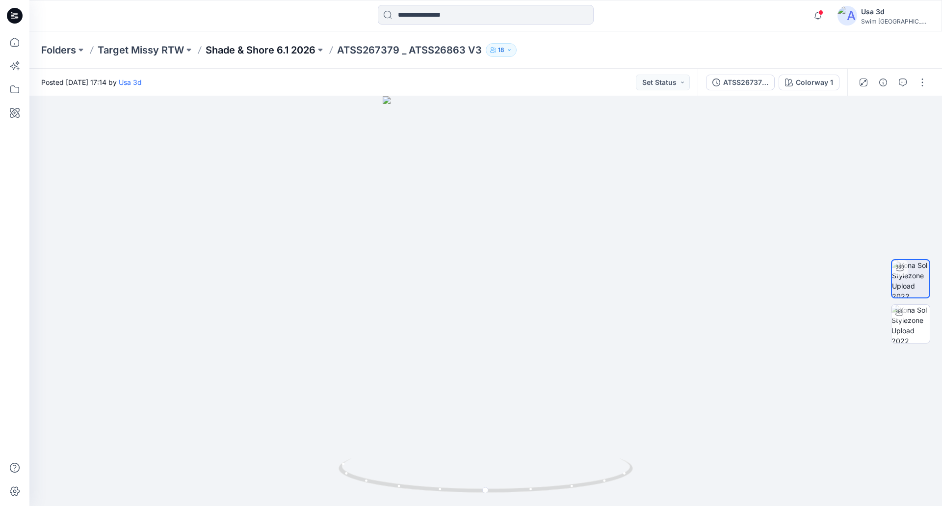
click at [252, 44] on p "Shade & Shore 6.1 2026" at bounding box center [260, 50] width 110 height 14
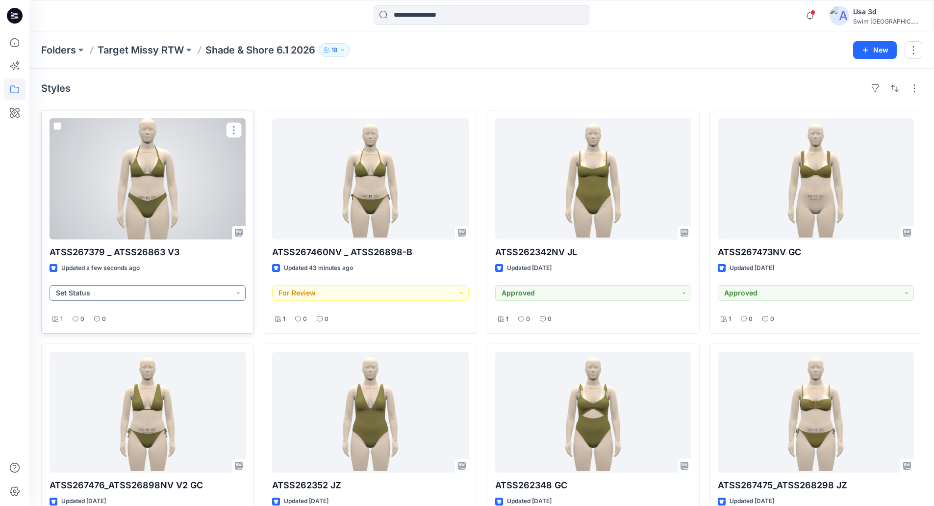
click at [143, 290] on button "Set Status" at bounding box center [148, 293] width 196 height 16
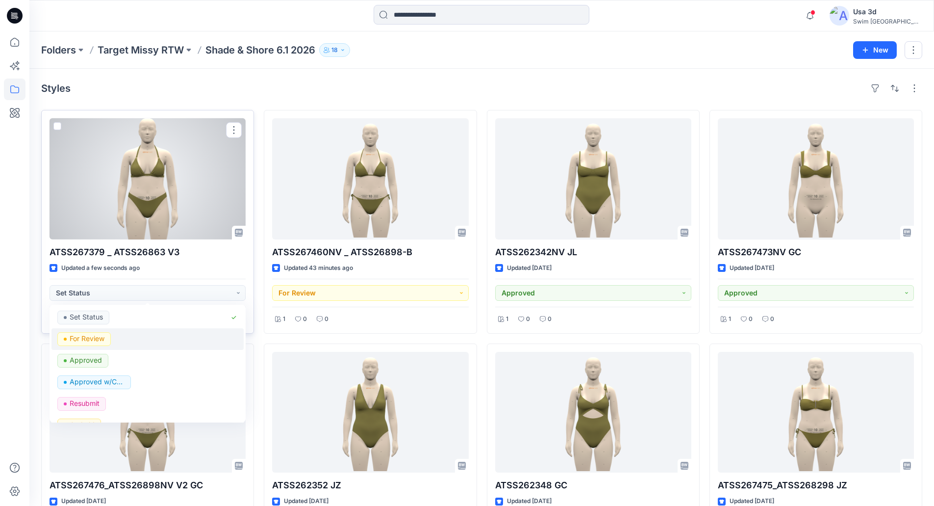
drag, startPoint x: 100, startPoint y: 340, endPoint x: 116, endPoint y: 307, distance: 37.1
click at [100, 339] on p "For Review" at bounding box center [87, 338] width 35 height 13
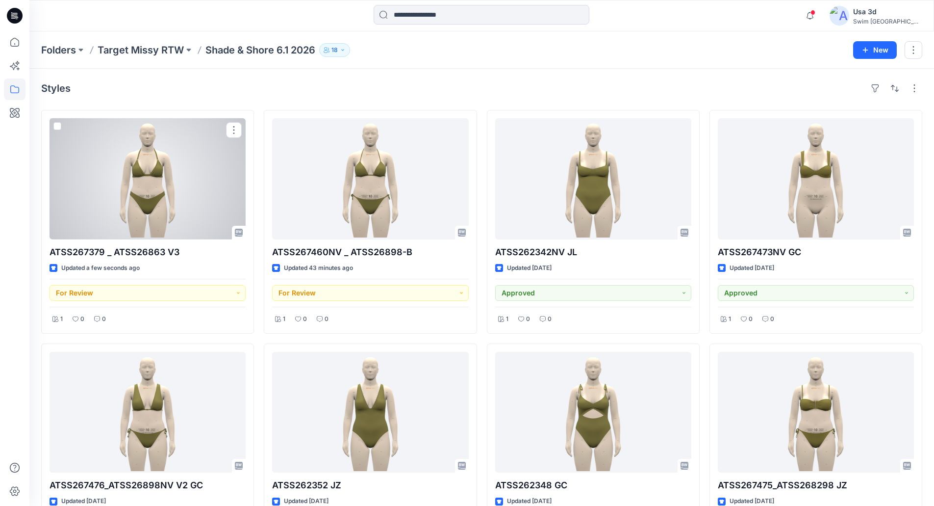
click at [179, 214] on div at bounding box center [148, 178] width 196 height 121
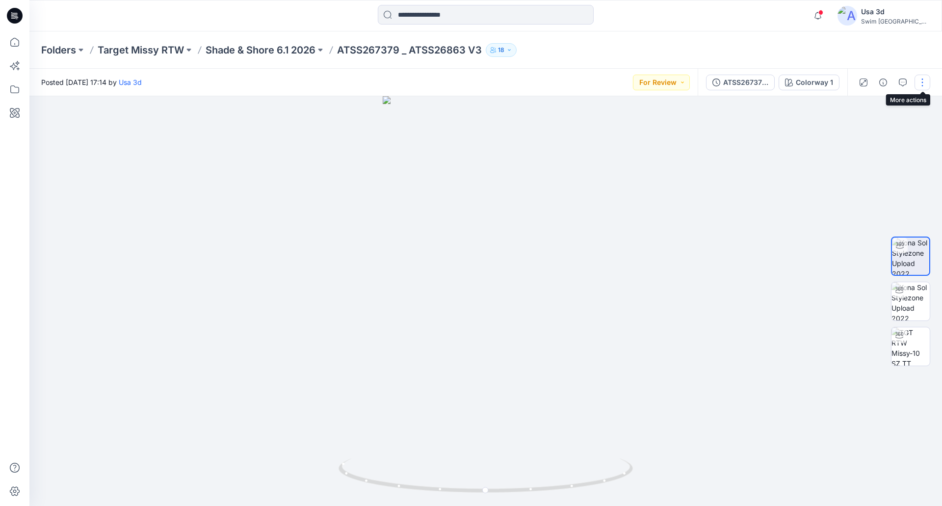
click at [926, 81] on button "button" at bounding box center [922, 83] width 16 height 16
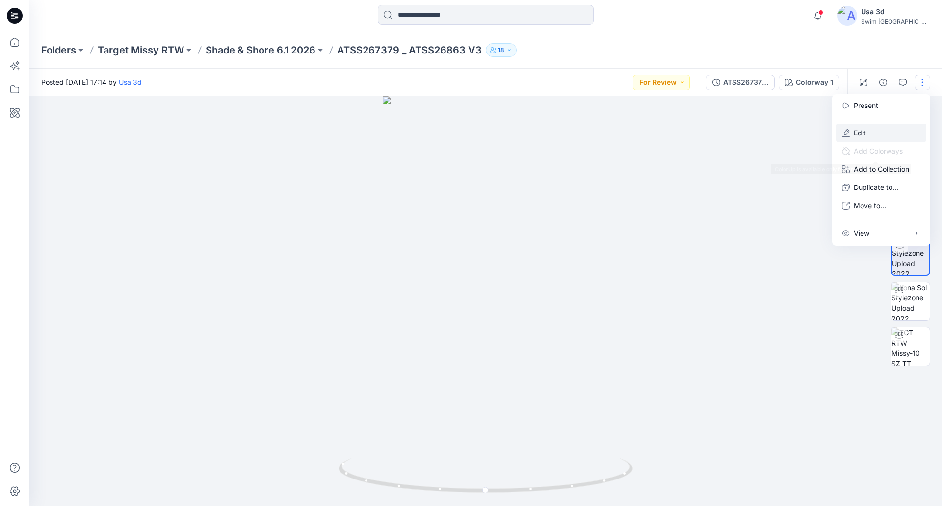
click at [871, 133] on button "Edit" at bounding box center [881, 133] width 90 height 18
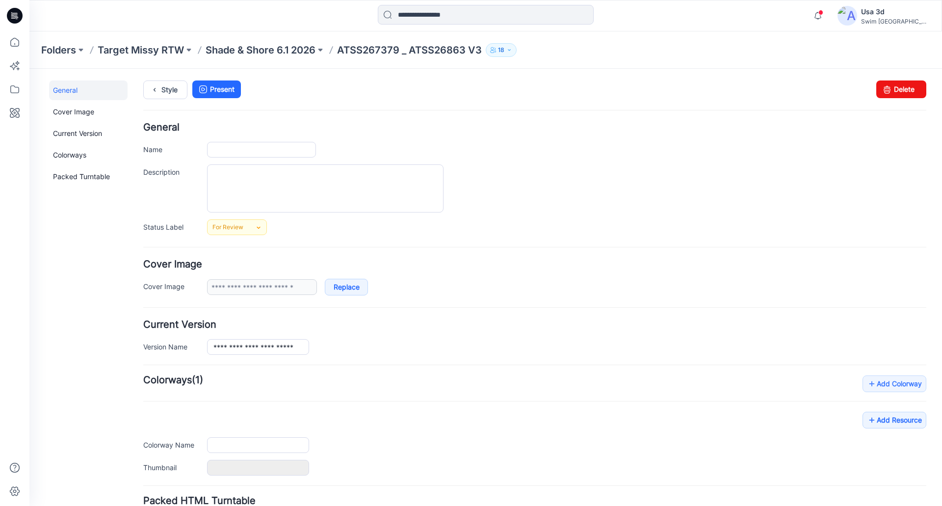
type input "**********"
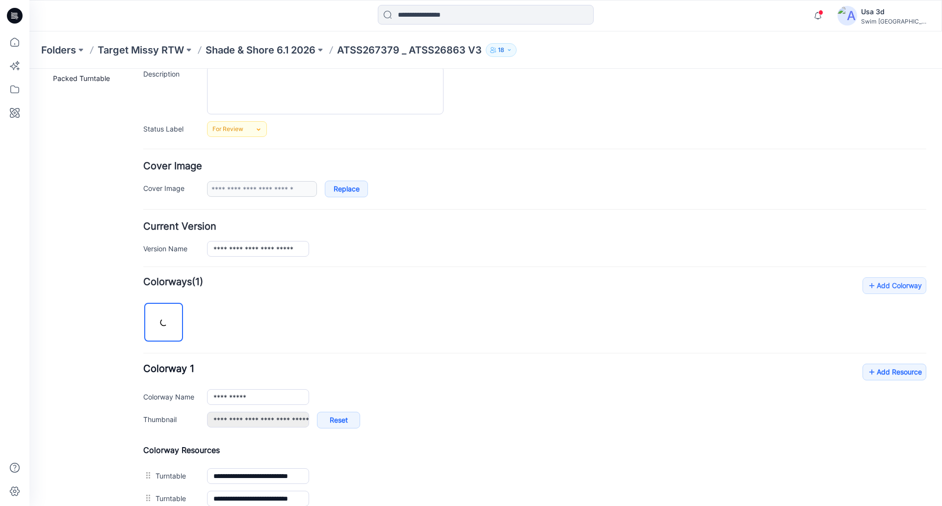
scroll to position [196, 0]
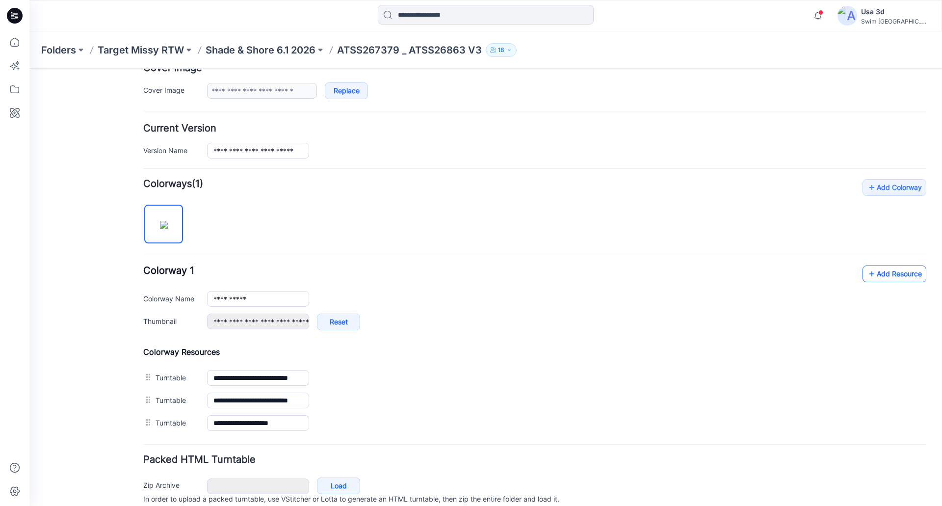
click at [892, 279] on link "Add Resource" at bounding box center [894, 273] width 64 height 17
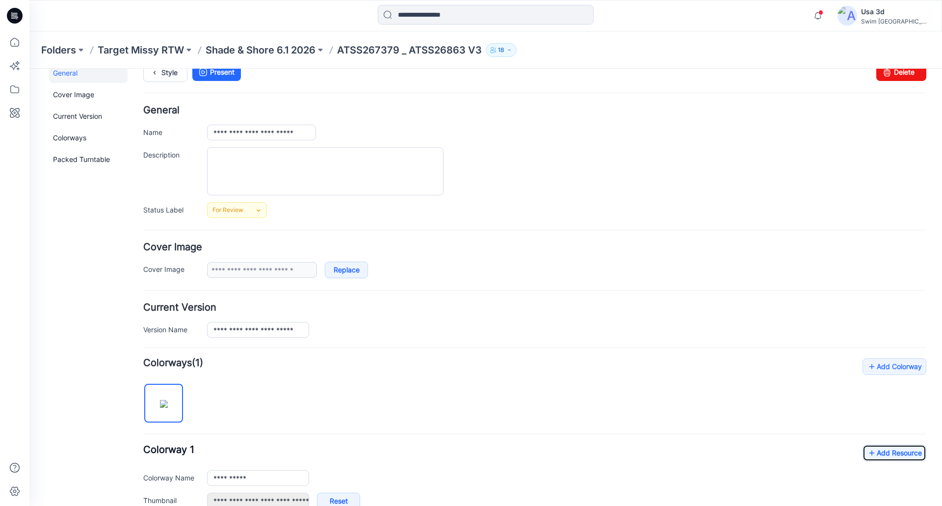
scroll to position [14, 0]
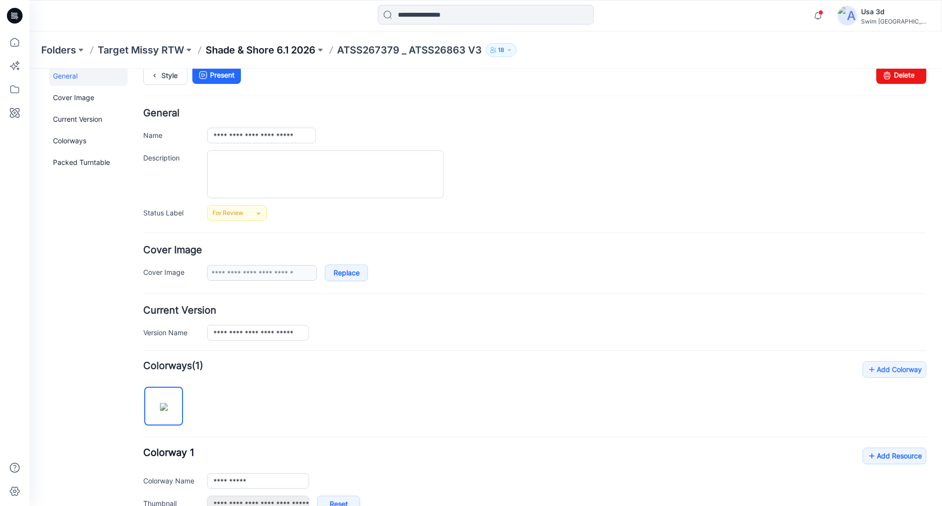
click at [301, 49] on p "Shade & Shore 6.1 2026" at bounding box center [260, 50] width 110 height 14
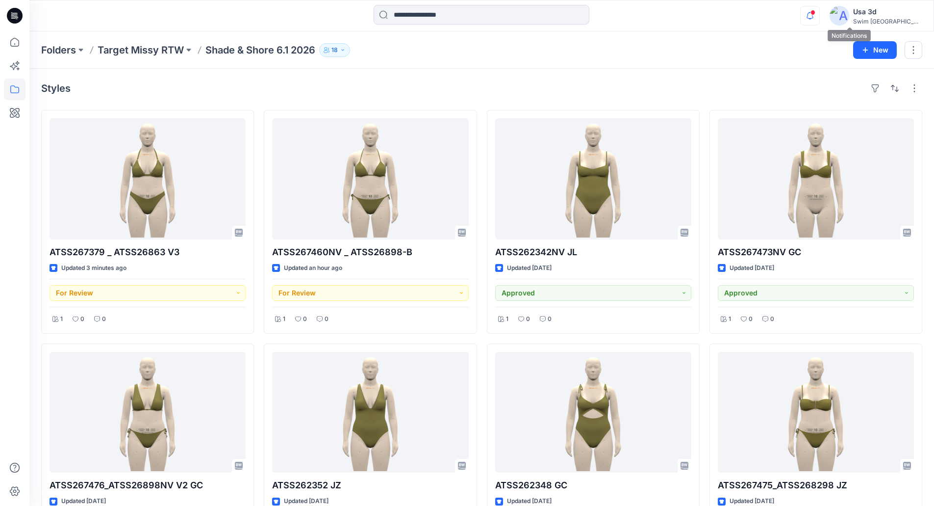
click at [820, 15] on icon "button" at bounding box center [810, 16] width 19 height 20
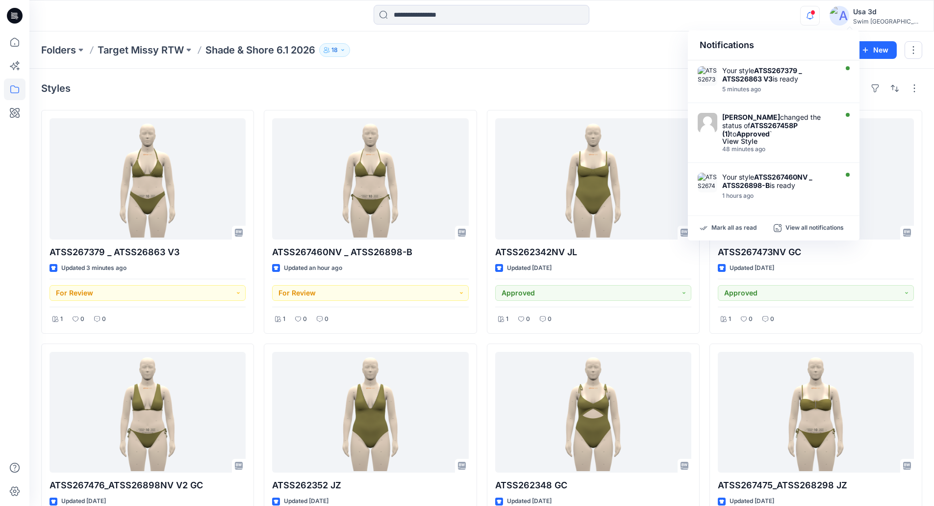
click at [820, 15] on icon "button" at bounding box center [810, 16] width 19 height 20
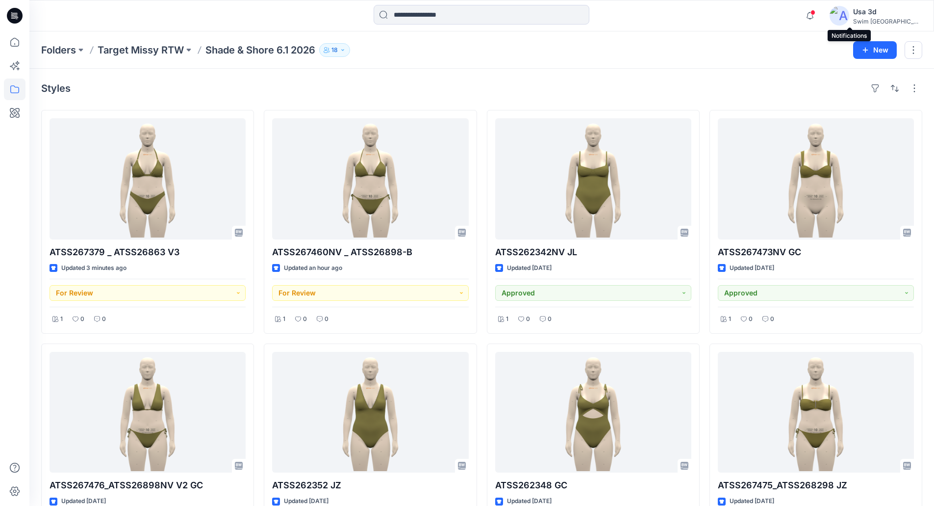
click at [816, 14] on span at bounding box center [813, 12] width 5 height 5
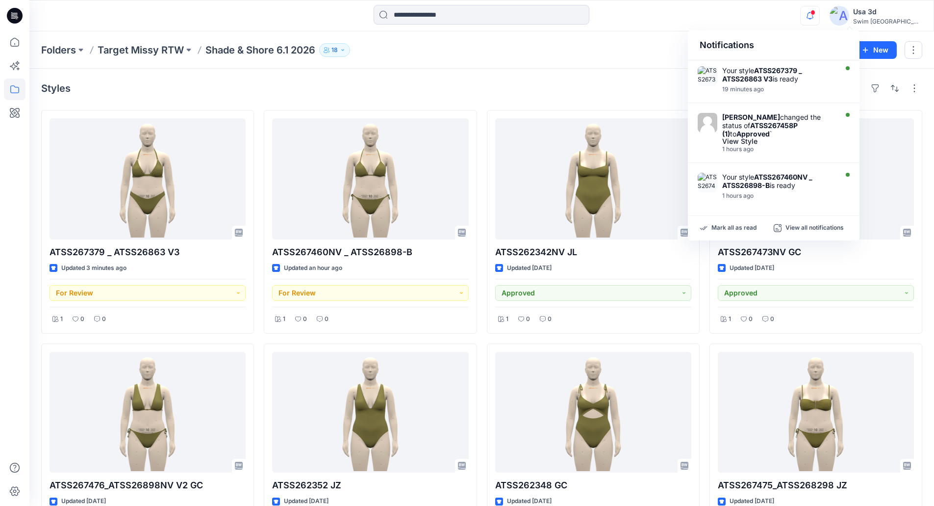
click at [816, 14] on span at bounding box center [813, 12] width 5 height 5
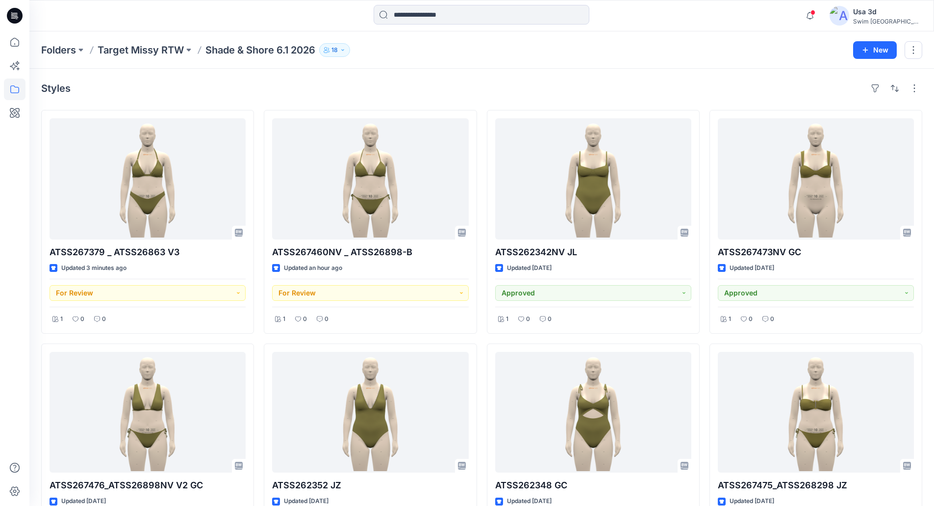
click at [167, 38] on div "Folders Target Missy RTW Shade & Shore 6.1 2026 18 New" at bounding box center [481, 49] width 905 height 37
click at [466, 16] on input at bounding box center [482, 15] width 216 height 20
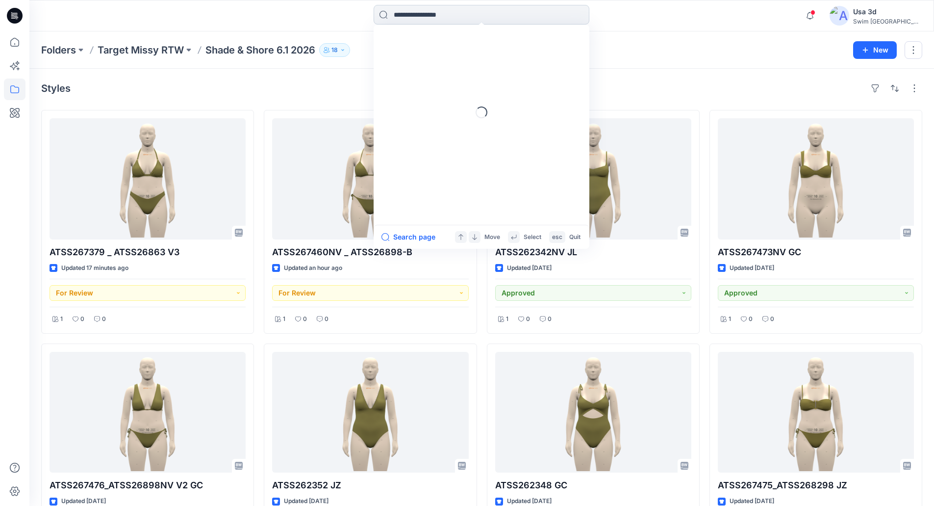
paste input "**********"
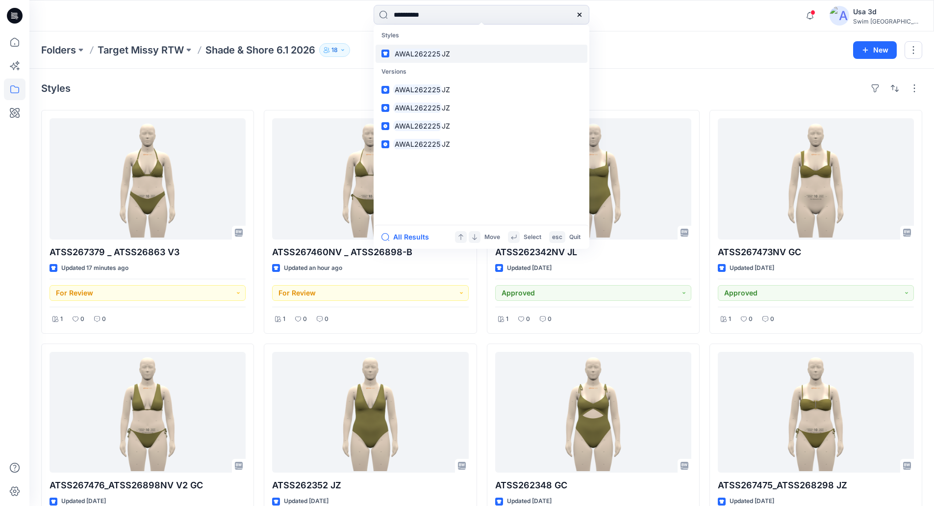
type input "**********"
click at [427, 49] on mark "AWAL262225" at bounding box center [417, 53] width 49 height 11
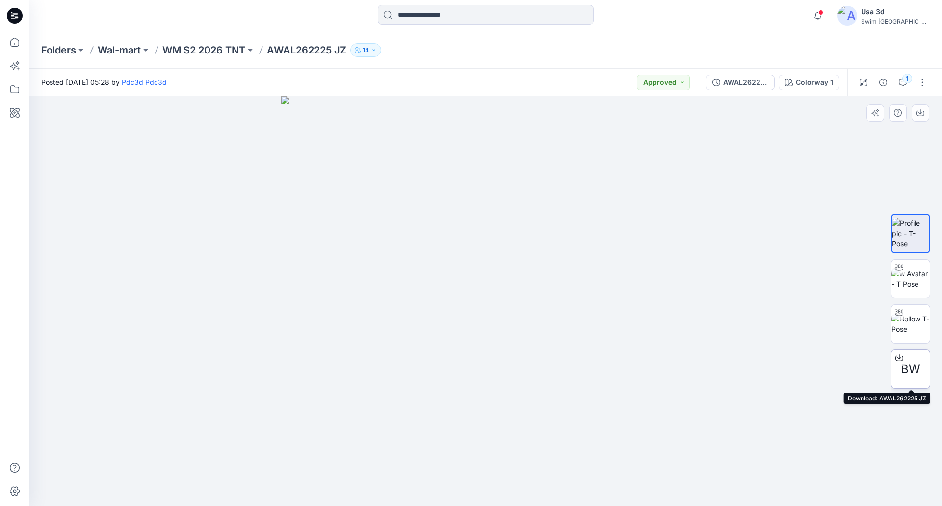
click at [910, 359] on div "BW" at bounding box center [910, 368] width 39 height 39
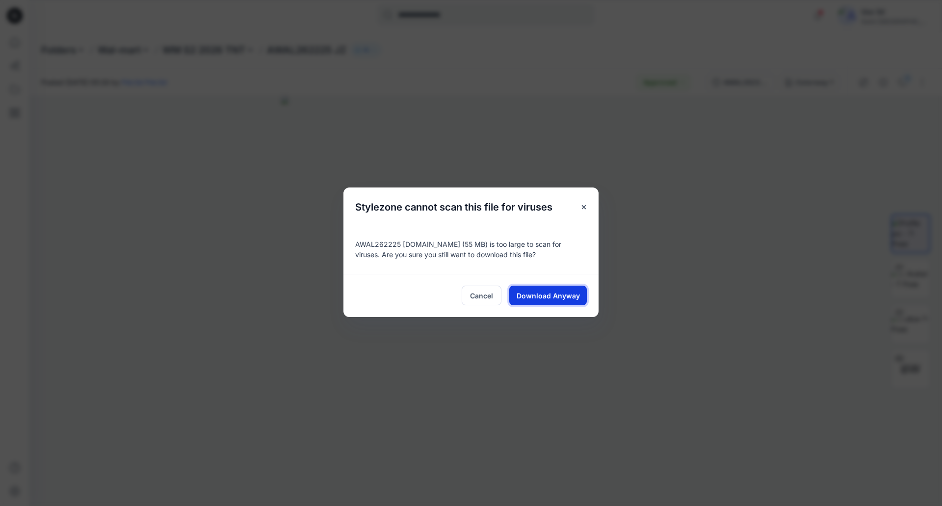
click at [564, 296] on span "Download Anyway" at bounding box center [547, 295] width 63 height 10
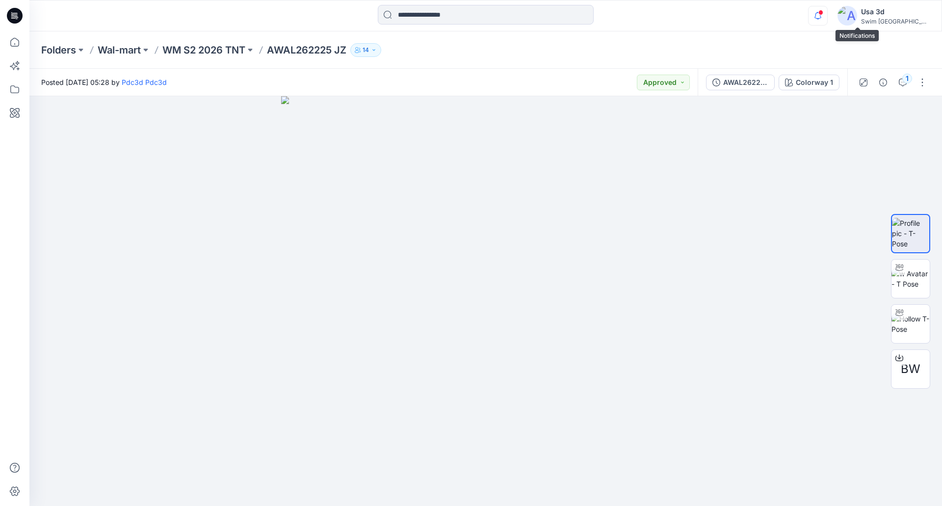
click at [827, 17] on icon "button" at bounding box center [817, 16] width 19 height 20
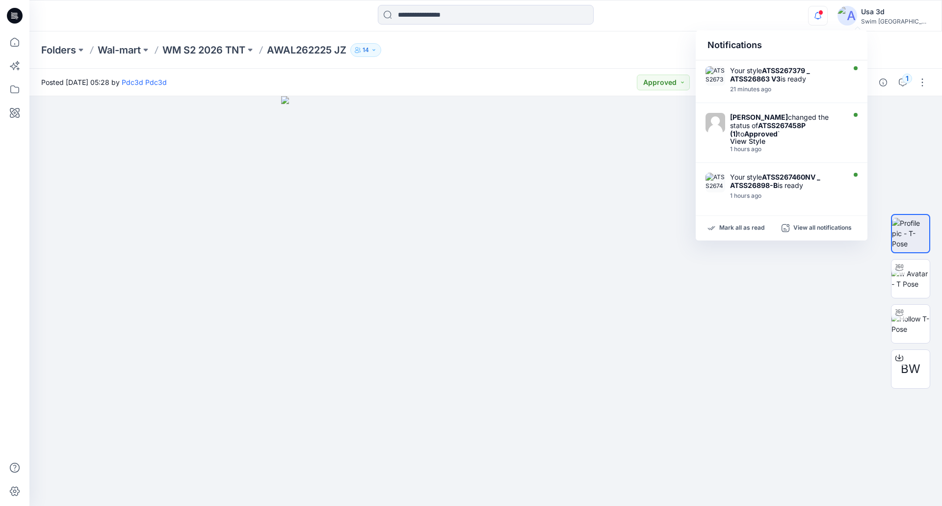
click at [827, 17] on icon "button" at bounding box center [817, 16] width 19 height 20
